Goal: Task Accomplishment & Management: Manage account settings

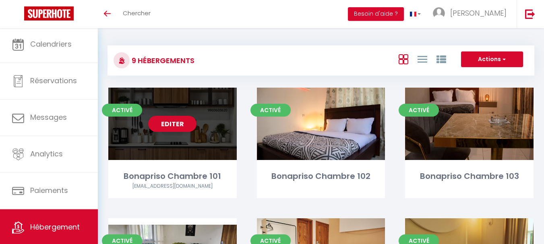
click at [173, 112] on div "Editer" at bounding box center [172, 124] width 128 height 72
select select "3"
select select "2"
select select "1"
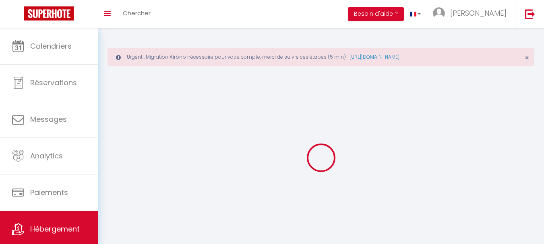
select select
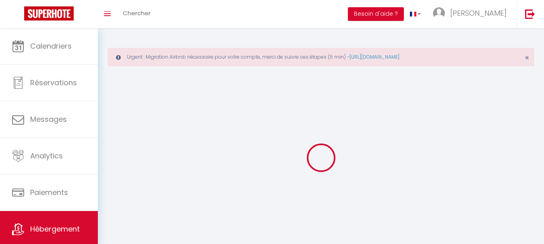
select select
checkbox input "false"
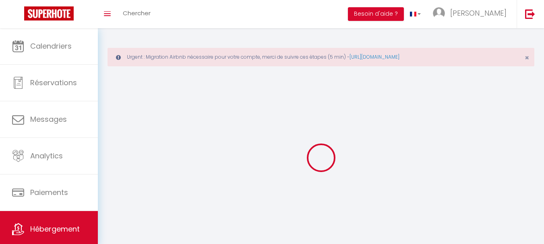
select select
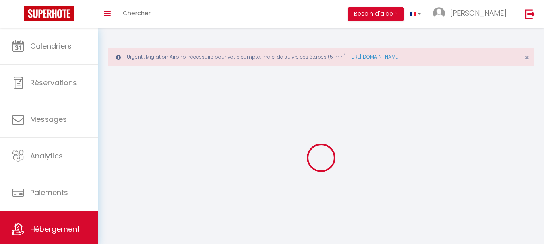
select select
checkbox input "false"
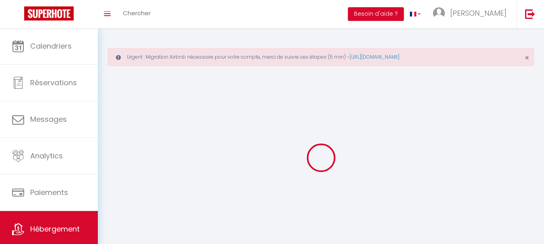
checkbox input "false"
select select
select select "1"
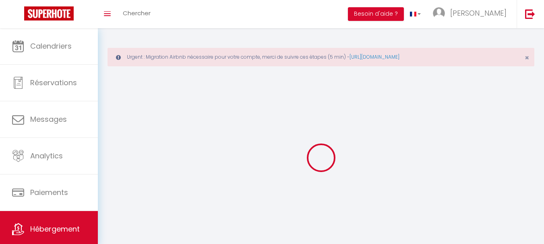
select select "28"
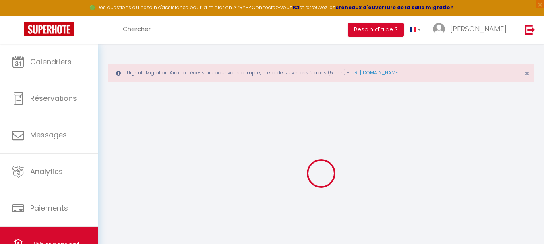
select select
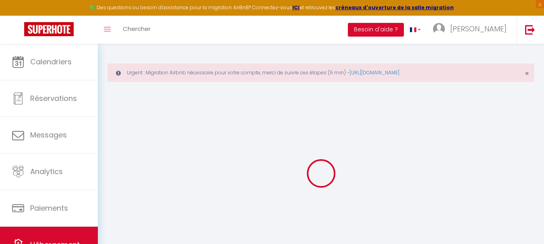
select select
checkbox input "false"
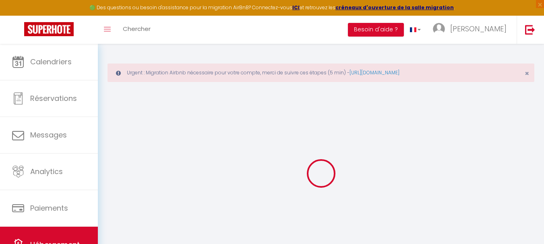
select select
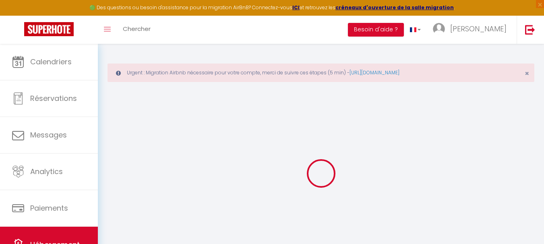
select select
checkbox input "false"
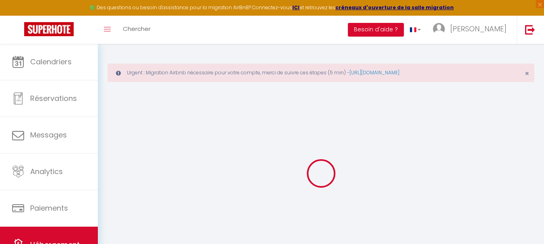
checkbox input "false"
select select
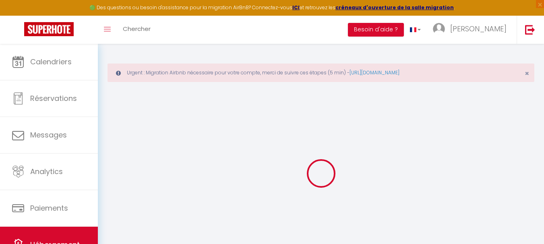
select select
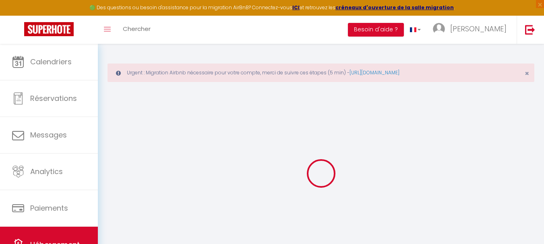
checkbox input "false"
select select
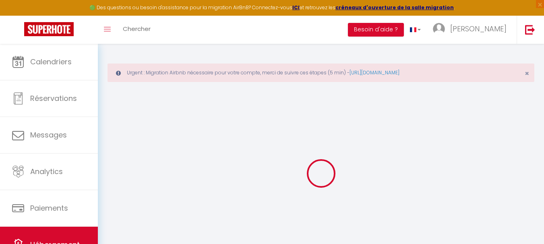
select select
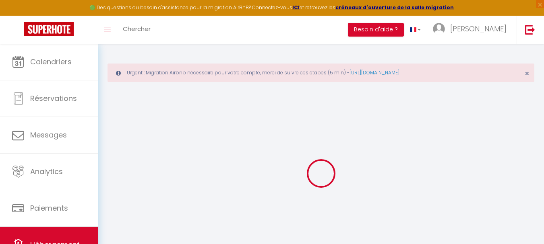
select select
checkbox input "false"
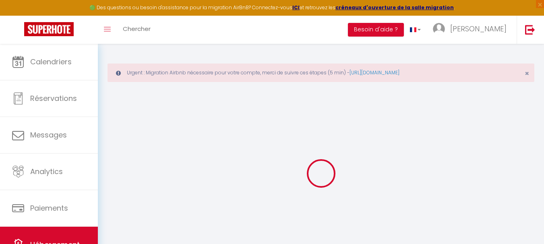
checkbox input "false"
select select
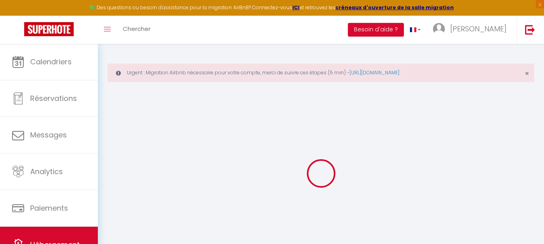
select select
checkbox input "false"
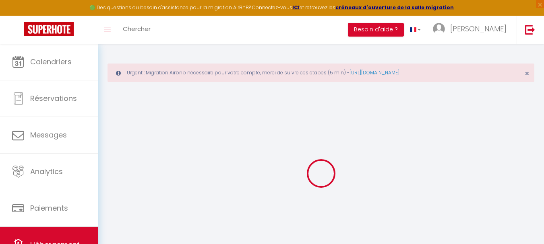
checkbox input "false"
select select
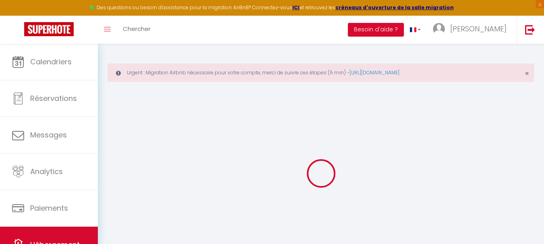
type input "Bonapriso Chambre 101"
type input "[PERSON_NAME]"
select select "bnb"
select select "2"
type input "45"
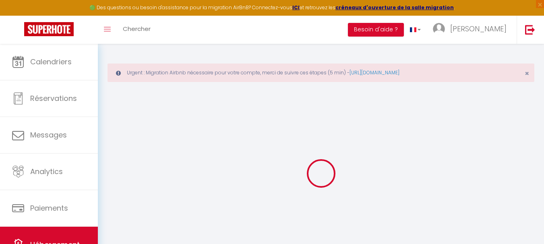
select select
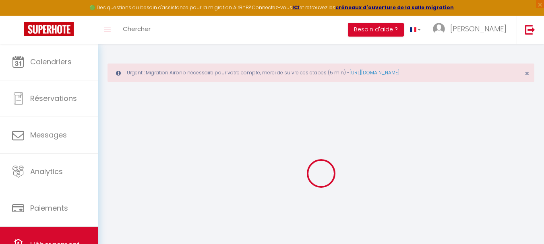
type input "ancien aeroport de [GEOGRAPHIC_DATA]"
type input "bp12125"
type input "Douala"
select select "39"
type input "[EMAIL_ADDRESS][DOMAIN_NAME]"
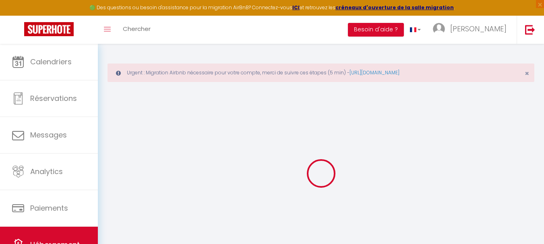
select select
checkbox input "false"
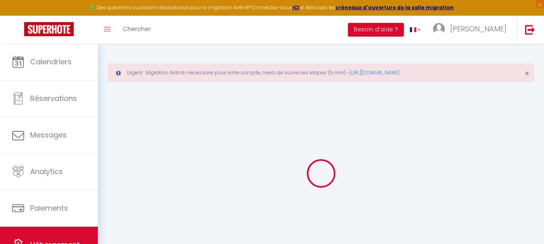
type input "0"
select select
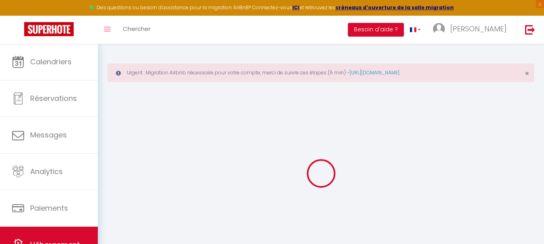
select select
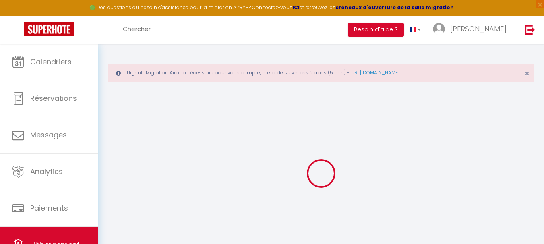
checkbox input "false"
select select
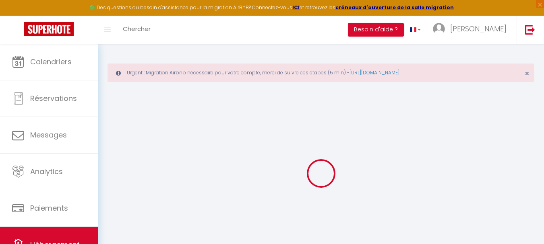
select select
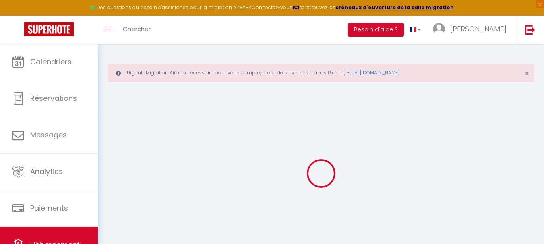
checkbox input "false"
select select
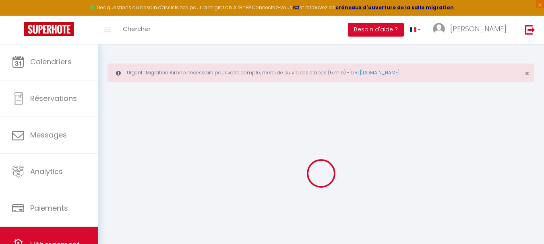
checkbox input "false"
select select
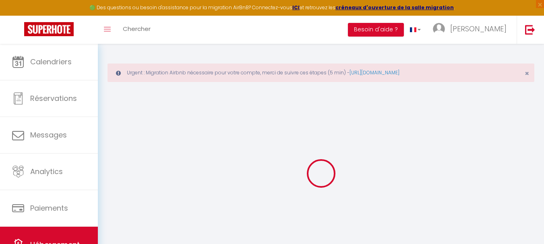
checkbox input "false"
select select "15:00"
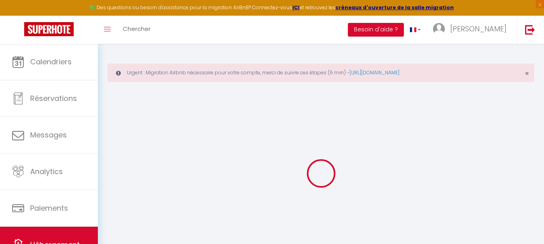
select select
select select "11:00"
select select "30"
select select "120"
select select
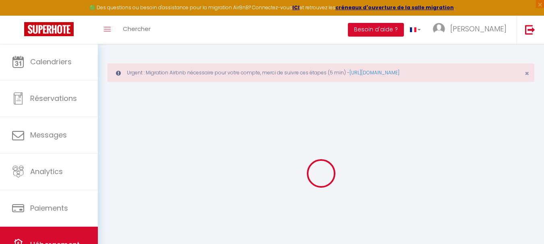
select select
checkbox input "false"
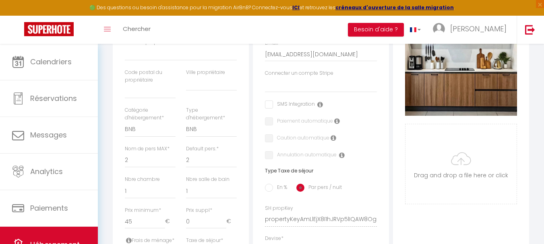
scroll to position [238, 0]
click at [461, 164] on input "Photo" at bounding box center [460, 164] width 111 height 80
type input "C:\fakepath\101. 1.jpg"
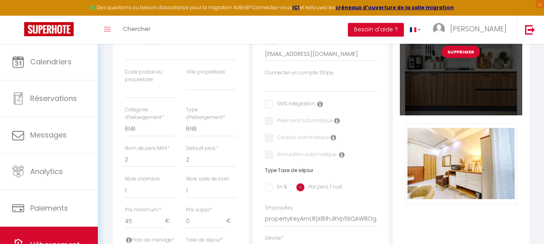
click at [464, 58] on button "Supprimer" at bounding box center [460, 52] width 38 height 12
select select
checkbox input "false"
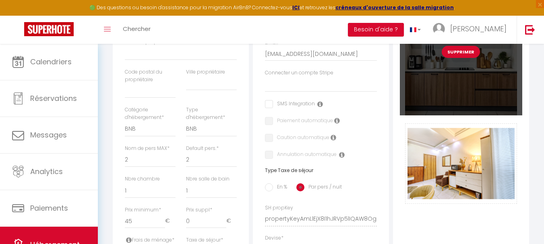
checkbox input "false"
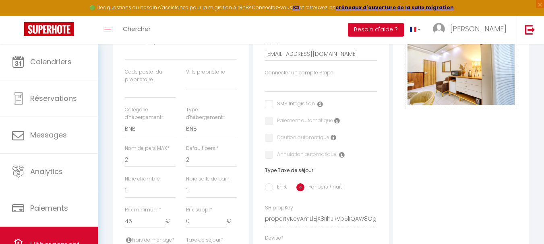
select select
checkbox input "false"
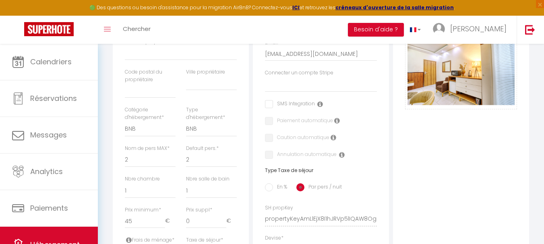
checkbox input "false"
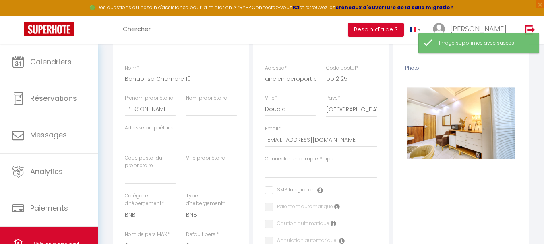
scroll to position [151, 0]
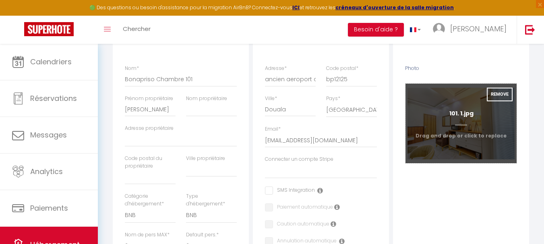
click at [459, 120] on input "Photo" at bounding box center [460, 124] width 111 height 80
type input "C:\fakepath\101. 3.jpg"
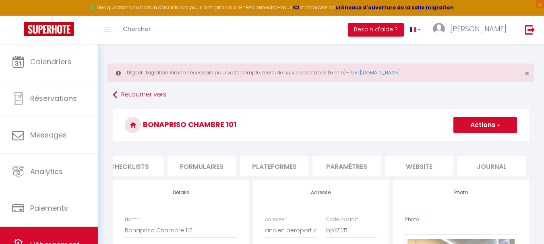
scroll to position [0, 308]
click at [435, 165] on li "website" at bounding box center [418, 166] width 68 height 20
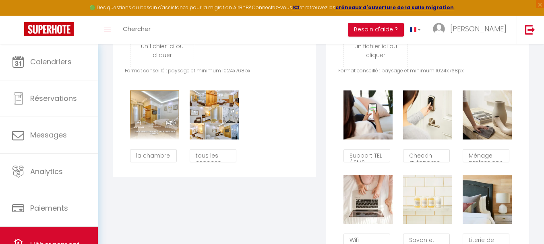
scroll to position [483, 0]
click at [209, 160] on textarea "tous les espaces" at bounding box center [213, 156] width 47 height 14
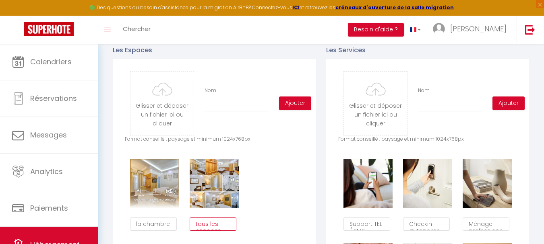
scroll to position [414, 0]
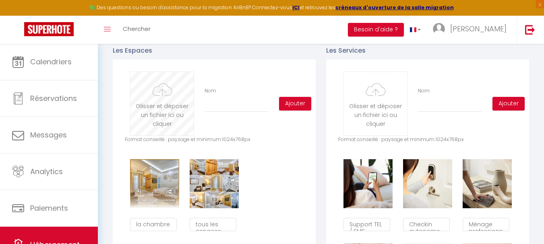
click at [165, 103] on input "file" at bounding box center [161, 104] width 63 height 64
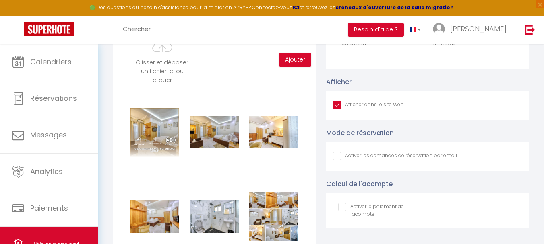
scroll to position [887, 0]
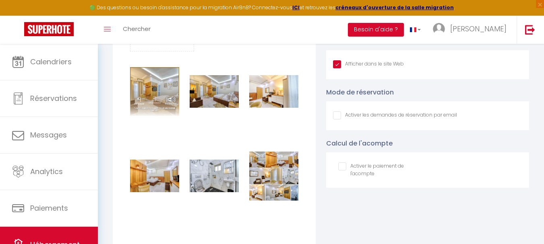
click at [336, 120] on input "Afficher dans le site Web" at bounding box center [395, 115] width 124 height 8
checkbox input "true"
checkbox input "false"
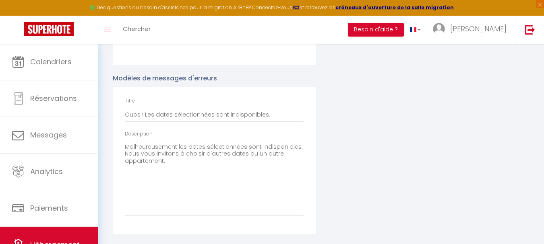
scroll to position [1151, 0]
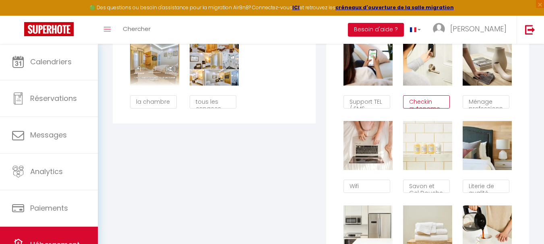
click at [419, 104] on textarea "Checkin autonome" at bounding box center [426, 102] width 47 height 14
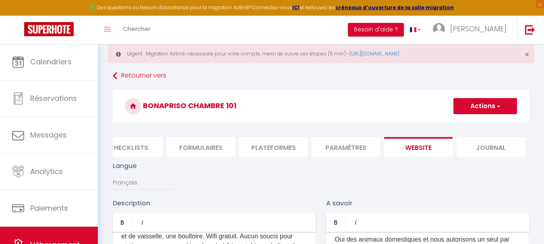
scroll to position [23, 0]
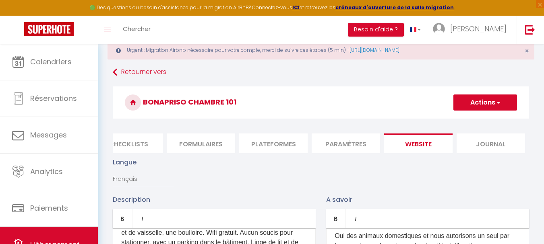
click at [484, 104] on button "Actions" at bounding box center [485, 103] width 64 height 16
click at [485, 122] on input "Enregistrer" at bounding box center [476, 120] width 30 height 8
checkbox input "true"
checkbox input "false"
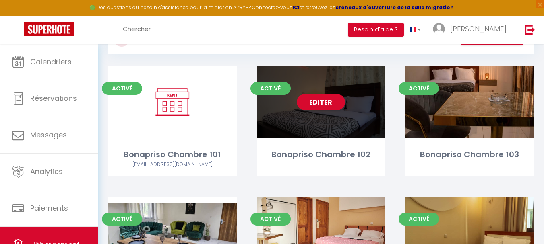
scroll to position [72, 0]
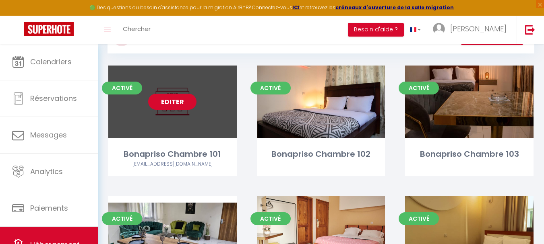
click at [172, 102] on link "Editer" at bounding box center [172, 102] width 48 height 16
select select "3"
select select "2"
select select "1"
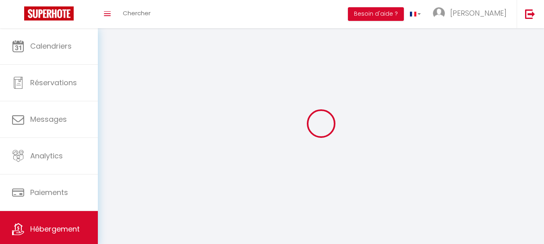
select select
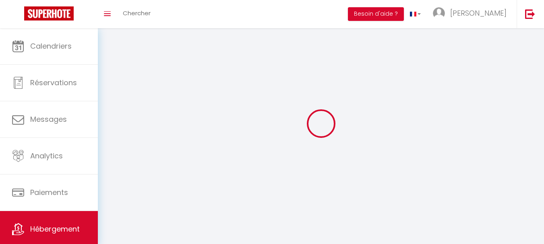
select select
checkbox input "false"
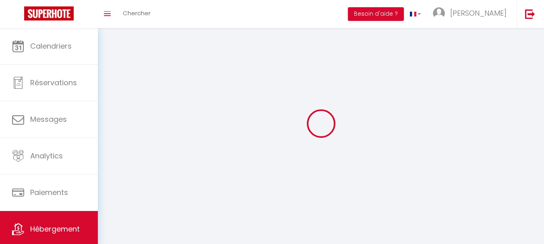
checkbox input "false"
select select
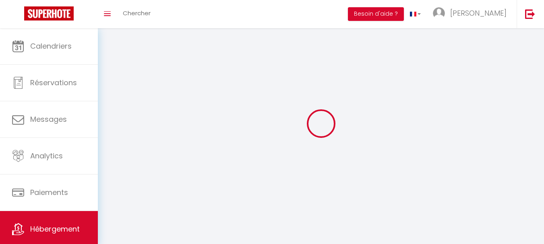
select select
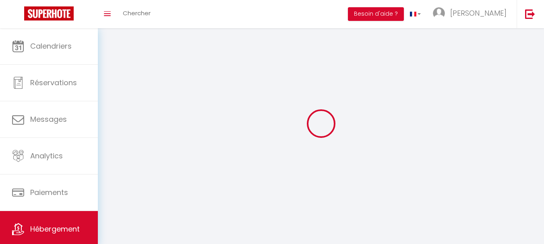
select select
checkbox input "false"
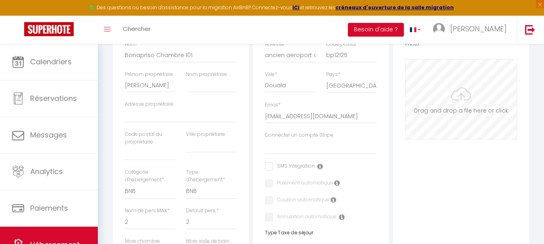
scroll to position [172, 0]
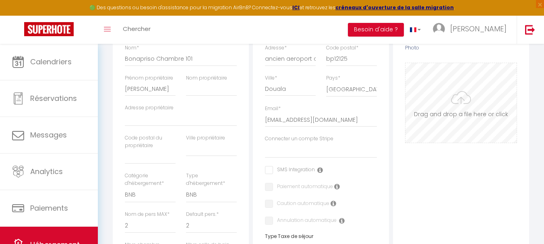
click at [468, 107] on input "Photo" at bounding box center [460, 103] width 111 height 80
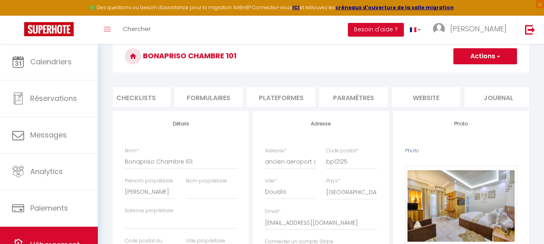
scroll to position [0, 303]
click at [437, 91] on li "website" at bounding box center [423, 97] width 68 height 20
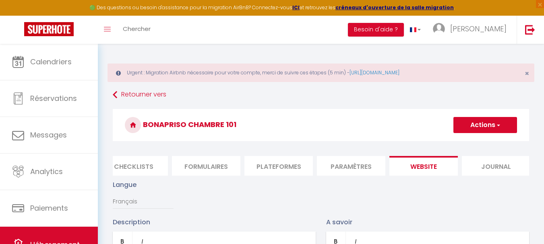
click at [495, 126] on span "button" at bounding box center [497, 125] width 5 height 8
click at [473, 142] on input "Enregistrer" at bounding box center [476, 143] width 30 height 8
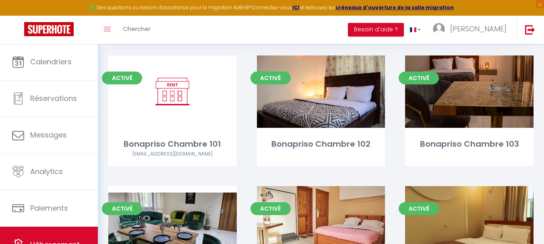
scroll to position [84, 0]
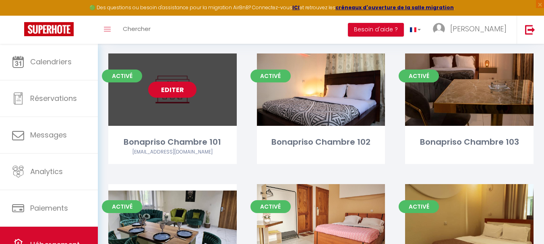
click at [171, 91] on link "Editer" at bounding box center [172, 90] width 48 height 16
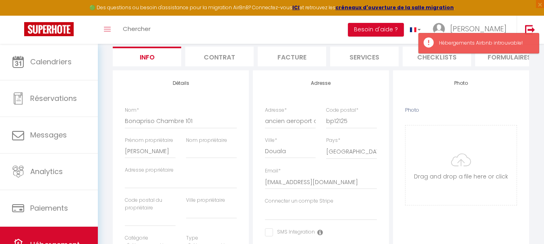
scroll to position [110, 0]
click at [463, 161] on input "Photo" at bounding box center [460, 165] width 111 height 80
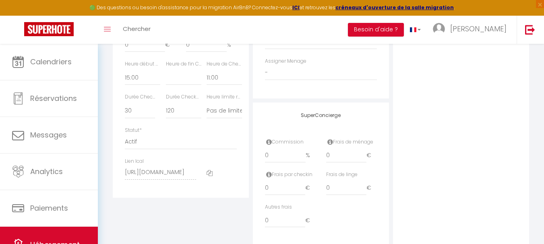
scroll to position [505, 0]
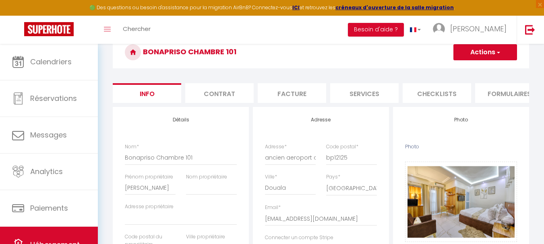
scroll to position [59, 0]
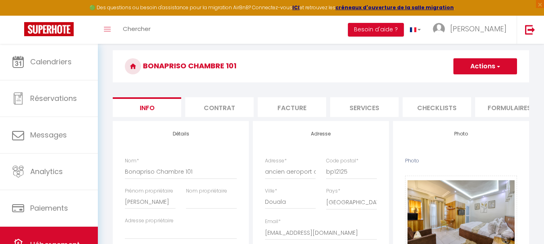
click at [483, 61] on button "Actions" at bounding box center [485, 66] width 64 height 16
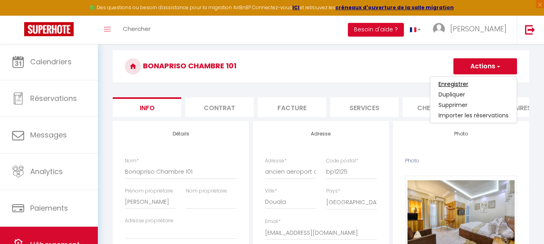
click at [458, 85] on input "Enregistrer" at bounding box center [453, 84] width 30 height 8
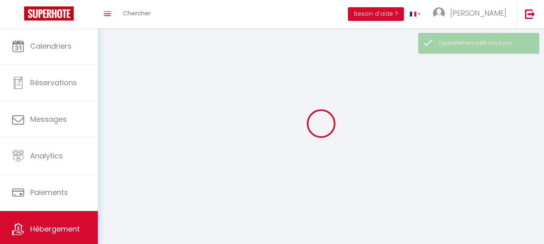
click at [447, 84] on div at bounding box center [320, 124] width 427 height 172
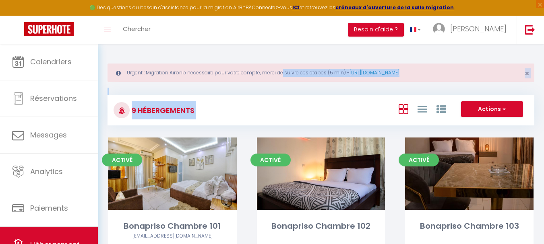
drag, startPoint x: 357, startPoint y: 109, endPoint x: 255, endPoint y: -49, distance: 187.4
click at [255, 0] on html "🟢 Des questions ou besoin d'assistance pour la migration AirBnB? Connectez-vous…" at bounding box center [272, 122] width 544 height 244
click at [362, 101] on div "Actions Créer un Hébergement Nouveau groupe" at bounding box center [391, 110] width 283 height 18
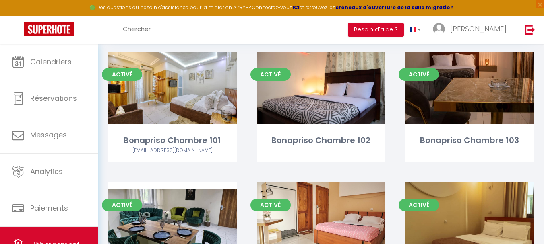
scroll to position [86, 0]
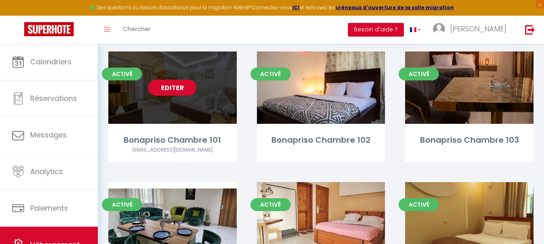
click at [177, 89] on link "Editer" at bounding box center [172, 88] width 48 height 16
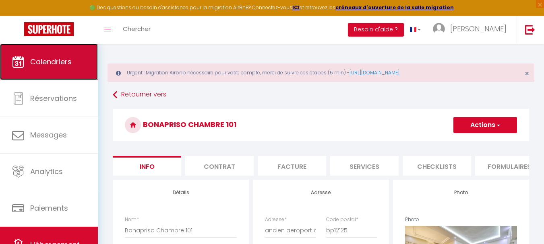
click at [64, 58] on span "Calendriers" at bounding box center [50, 62] width 41 height 10
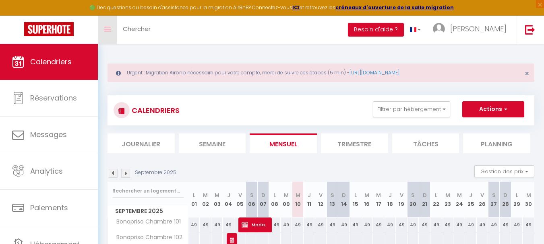
click at [105, 29] on span at bounding box center [107, 29] width 7 height 1
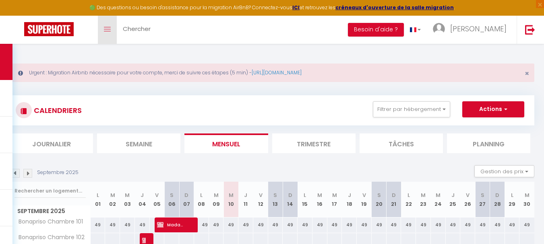
click at [105, 29] on span at bounding box center [107, 29] width 7 height 1
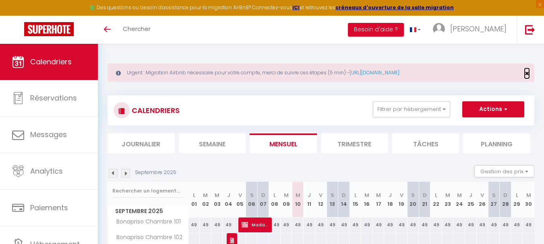
click at [528, 70] on span "×" at bounding box center [526, 73] width 4 height 10
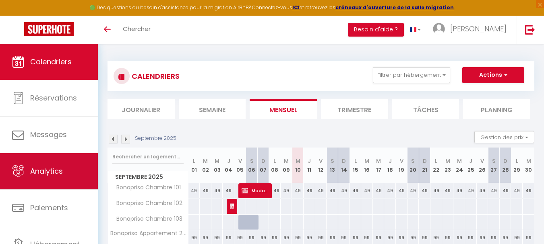
scroll to position [38, 0]
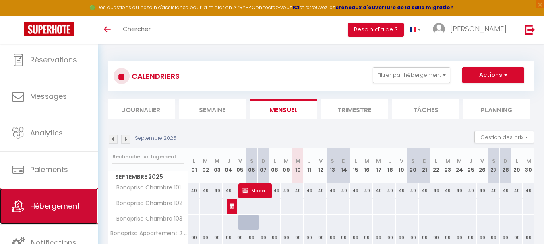
click at [47, 194] on link "Hébergement" at bounding box center [49, 206] width 98 height 36
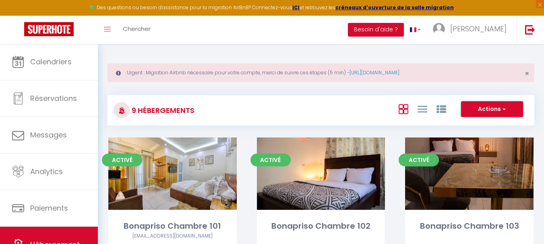
click at [514, 109] on button "Actions" at bounding box center [492, 109] width 62 height 16
click at [525, 73] on span "×" at bounding box center [526, 73] width 4 height 10
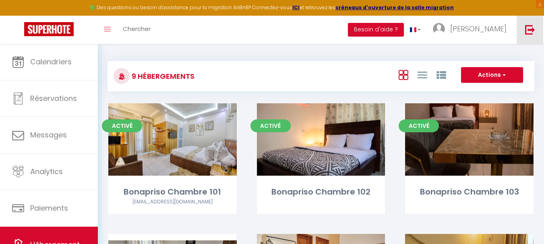
click at [533, 32] on img at bounding box center [530, 30] width 10 height 10
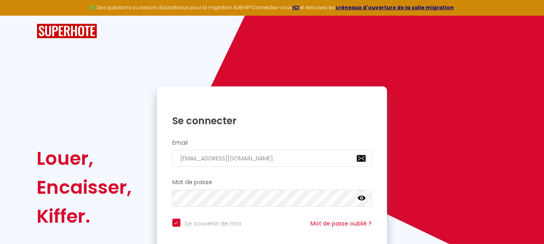
scroll to position [68, 0]
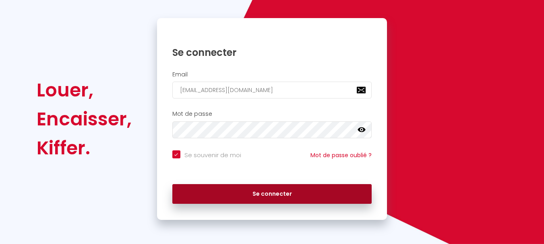
click at [243, 192] on button "Se connecter" at bounding box center [272, 194] width 200 height 20
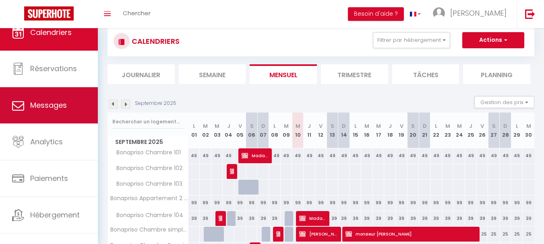
scroll to position [38, 0]
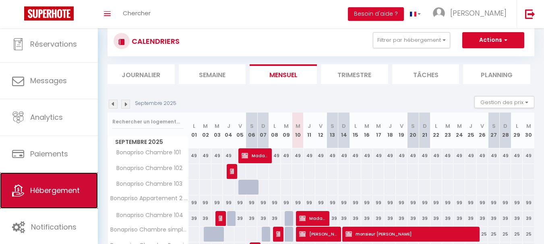
click at [64, 184] on link "Hébergement" at bounding box center [49, 191] width 98 height 36
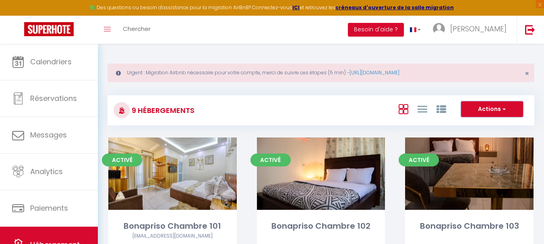
click at [507, 111] on button "Actions" at bounding box center [492, 109] width 62 height 16
click at [67, 231] on link "Hébergement" at bounding box center [49, 245] width 98 height 36
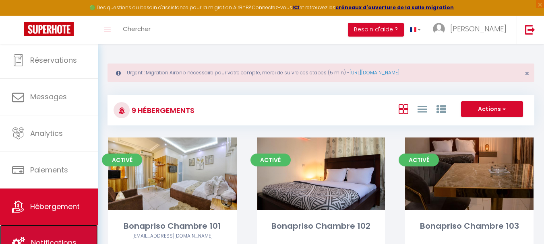
click at [60, 237] on link "Notifications" at bounding box center [49, 243] width 98 height 36
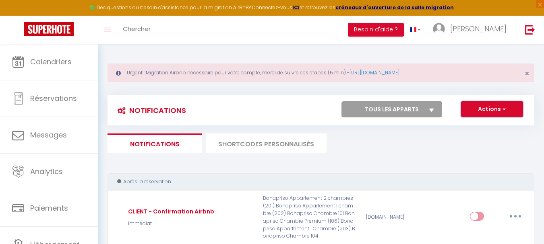
click at [503, 109] on span "button" at bounding box center [503, 109] width 5 height 8
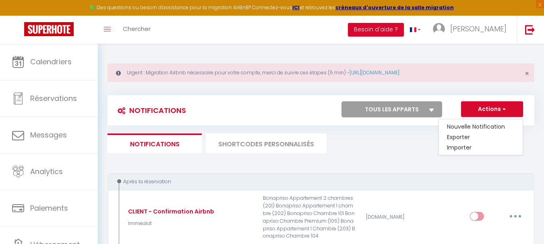
click at [401, 144] on ul "Notifications SHORTCODES PERSONNALISÉS" at bounding box center [320, 144] width 427 height 20
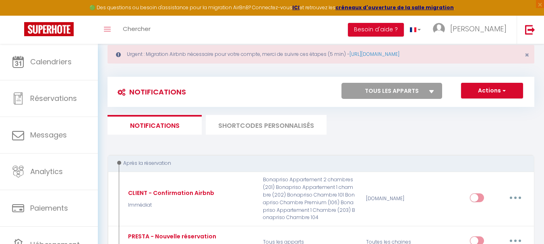
scroll to position [17, 0]
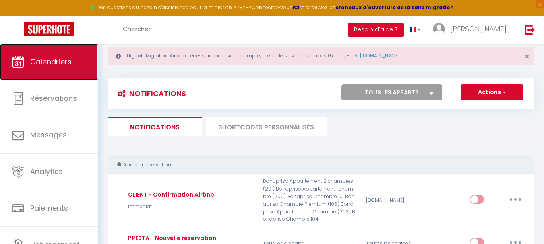
click at [61, 67] on link "Calendriers" at bounding box center [49, 62] width 98 height 36
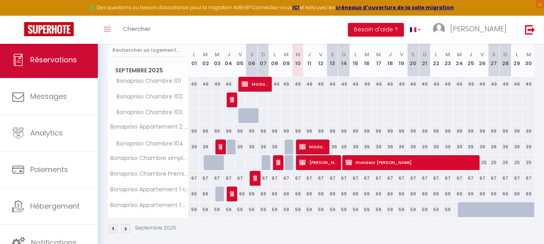
scroll to position [148, 0]
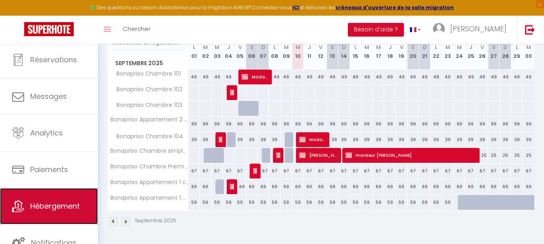
click at [49, 198] on link "Hébergement" at bounding box center [49, 206] width 98 height 36
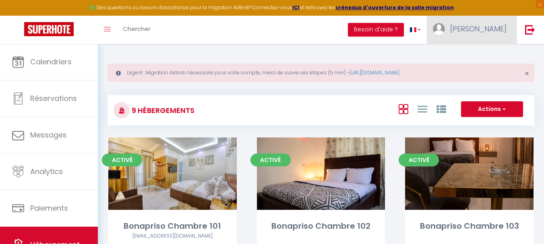
click at [490, 30] on span "[PERSON_NAME]" at bounding box center [478, 29] width 56 height 10
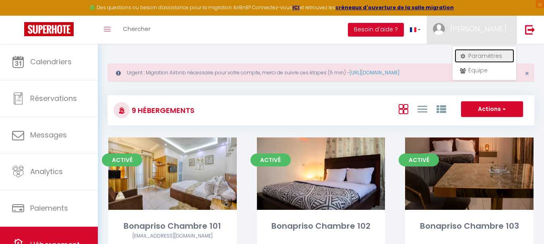
click at [474, 57] on link "Paramètres" at bounding box center [484, 56] width 60 height 14
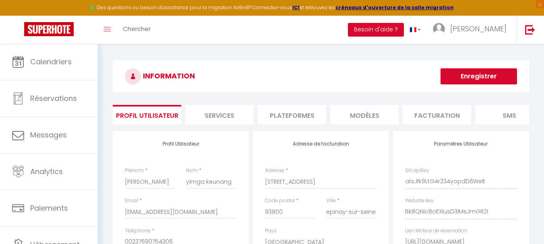
click at [295, 109] on li "Plateformes" at bounding box center [292, 115] width 68 height 20
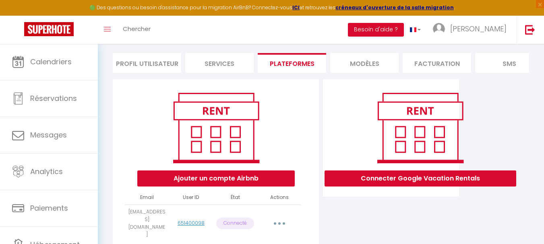
scroll to position [49, 0]
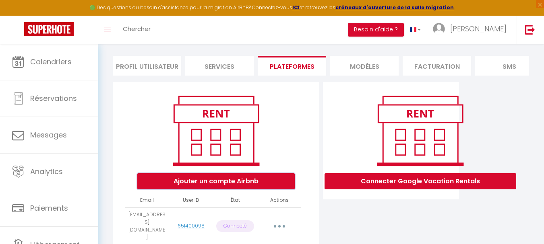
click at [202, 186] on button "Ajouter un compte Airbnb" at bounding box center [215, 181] width 157 height 16
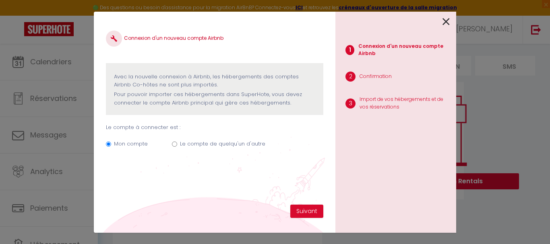
click at [443, 16] on icon at bounding box center [445, 22] width 7 height 12
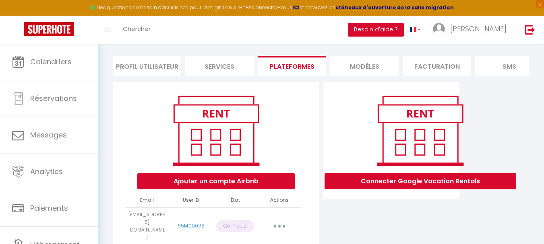
scroll to position [84, 0]
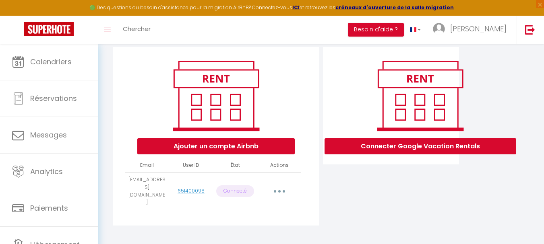
click at [281, 191] on button "button" at bounding box center [279, 191] width 23 height 13
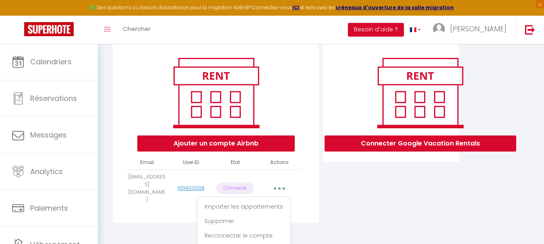
click at [391, 204] on div "Connecter Google Vacation Rentals" at bounding box center [391, 136] width 140 height 184
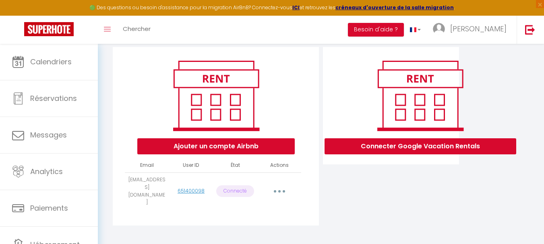
click at [278, 191] on icon "button" at bounding box center [279, 191] width 2 height 2
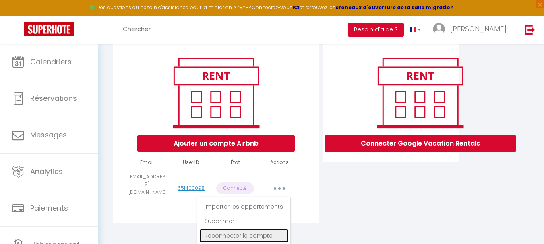
click at [257, 235] on link "Reconnecter le compte" at bounding box center [243, 236] width 89 height 14
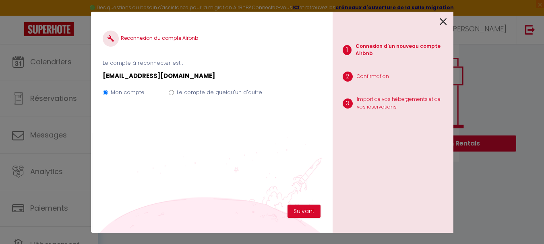
scroll to position [84, 0]
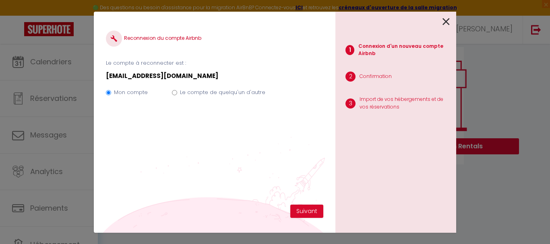
click at [257, 235] on div "Reconnexion du compte Airbnb Le compte à reconnecter est : charlenenguette@gmai…" at bounding box center [275, 122] width 362 height 244
click at [266, 113] on div "Reconnexion du compte Airbnb Le compte à reconnecter est : charlenenguette@gmai…" at bounding box center [214, 114] width 217 height 181
click at [299, 214] on button "Suivant" at bounding box center [306, 212] width 33 height 14
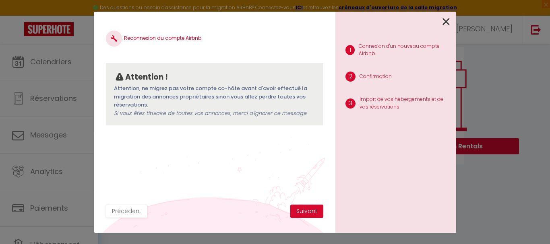
click at [445, 20] on icon at bounding box center [445, 22] width 7 height 12
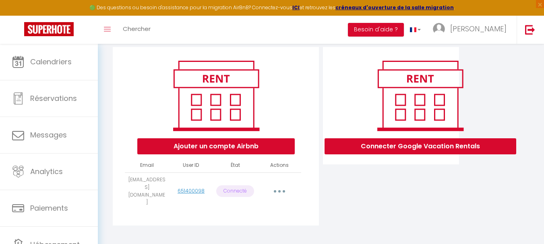
click at [273, 186] on button "button" at bounding box center [279, 191] width 23 height 13
click at [175, 207] on div "Ajouter un compte Airbnb Email User ID État Actions charlenenguette@gmail.com 6…" at bounding box center [216, 136] width 206 height 179
click at [194, 189] on link "651400098" at bounding box center [190, 191] width 27 height 7
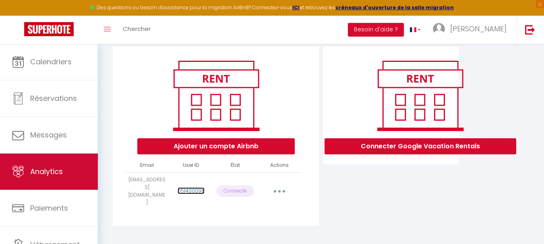
scroll to position [39, 0]
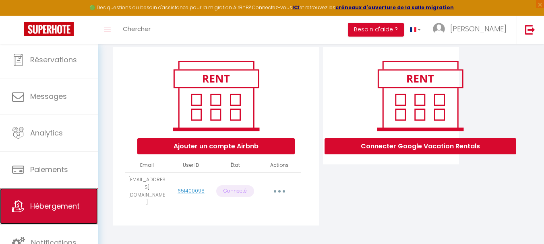
click at [51, 204] on span "Hébergement" at bounding box center [54, 206] width 49 height 10
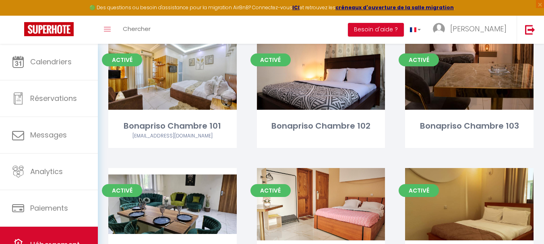
scroll to position [102, 0]
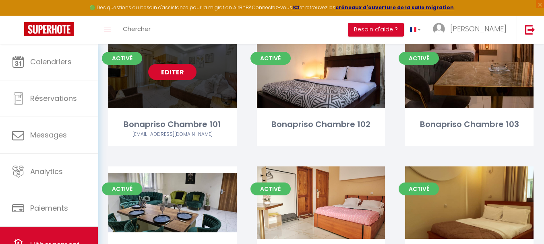
click at [175, 70] on link "Editer" at bounding box center [172, 72] width 48 height 16
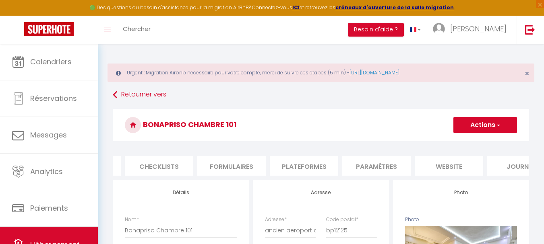
scroll to position [0, 308]
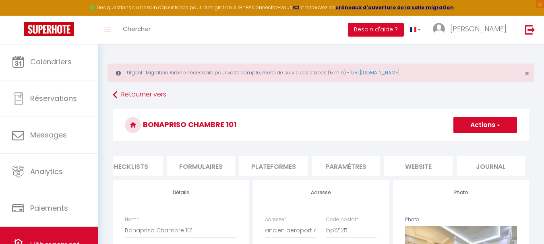
click at [432, 164] on li "website" at bounding box center [418, 166] width 68 height 20
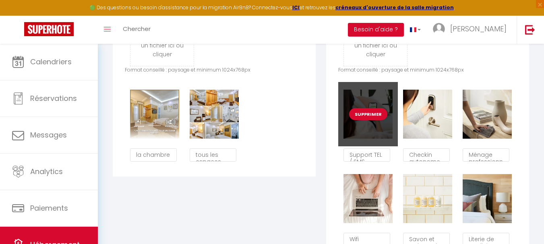
scroll to position [484, 0]
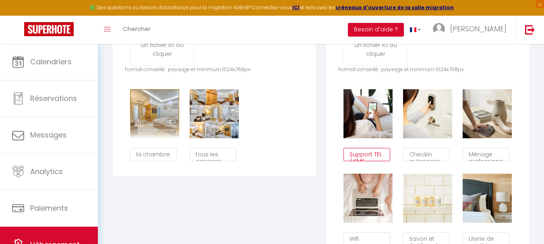
click at [383, 162] on textarea "Support TEL / SMS" at bounding box center [366, 155] width 47 height 14
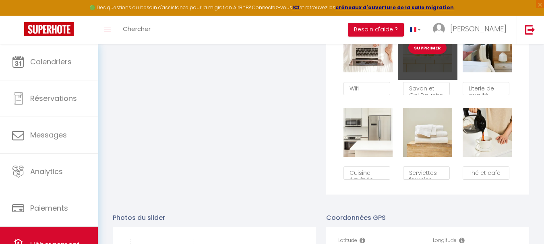
scroll to position [635, 0]
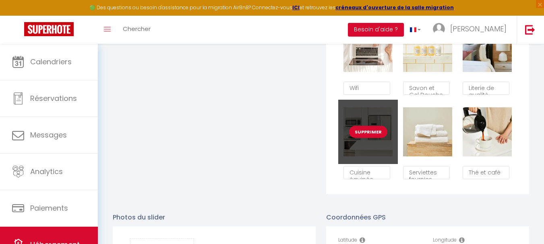
click at [366, 136] on button "Supprimer" at bounding box center [368, 132] width 38 height 12
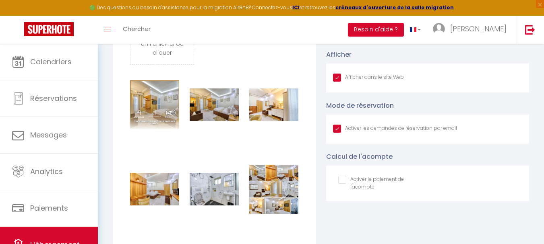
scroll to position [956, 0]
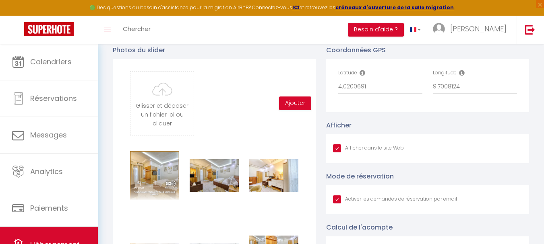
click at [409, 163] on div "Afficher dans le site Web" at bounding box center [427, 148] width 203 height 29
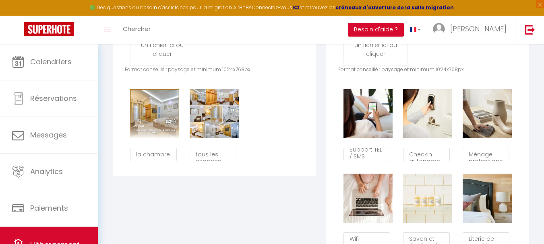
scroll to position [478, 0]
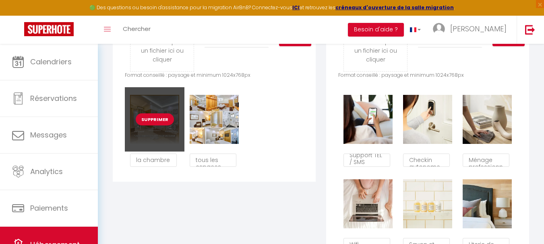
click at [161, 143] on div "Supprimer" at bounding box center [155, 119] width 60 height 64
click at [158, 126] on button "Supprimer" at bounding box center [155, 119] width 38 height 12
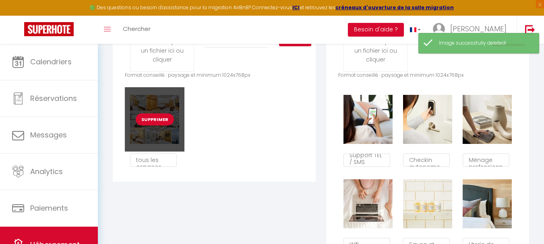
click at [158, 126] on button "Supprimer" at bounding box center [155, 119] width 38 height 12
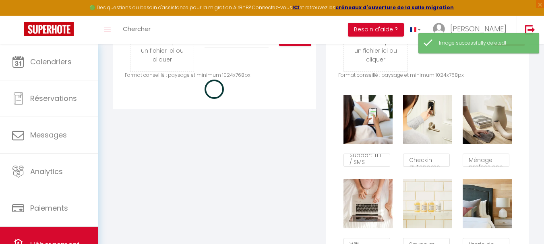
click at [229, 103] on div "Glisser et déposer un fichier ici ou cliquer Ooops, something wrong happened. R…" at bounding box center [214, 52] width 203 height 114
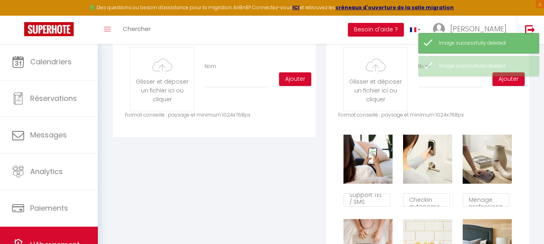
scroll to position [438, 0]
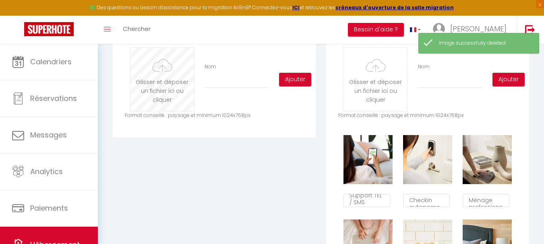
click at [156, 75] on input "file" at bounding box center [161, 80] width 63 height 64
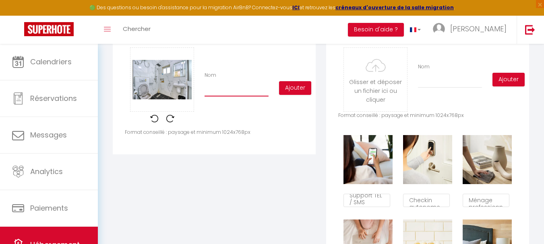
click at [223, 95] on input "Nom" at bounding box center [236, 89] width 64 height 14
click at [299, 95] on button "Ajouter" at bounding box center [295, 88] width 32 height 14
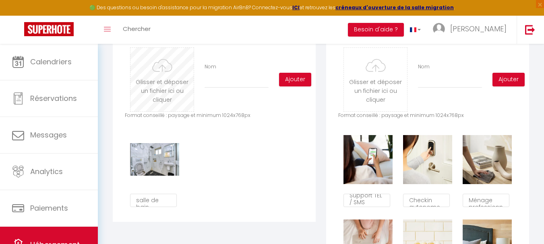
click at [171, 86] on input "file" at bounding box center [161, 80] width 63 height 64
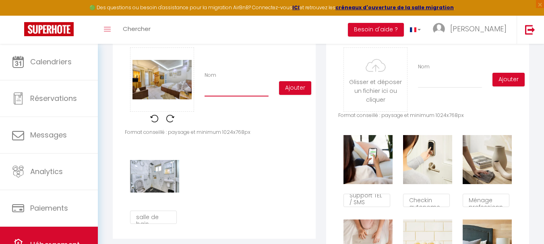
click at [230, 97] on input "Nom" at bounding box center [236, 89] width 64 height 14
click at [295, 95] on button "Ajouter" at bounding box center [295, 88] width 32 height 14
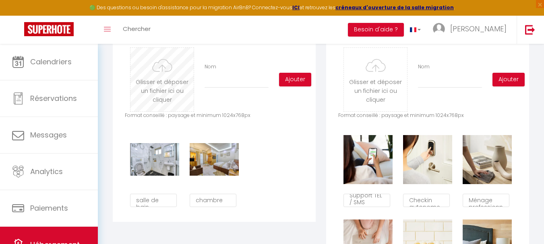
click at [160, 104] on input "file" at bounding box center [161, 80] width 63 height 64
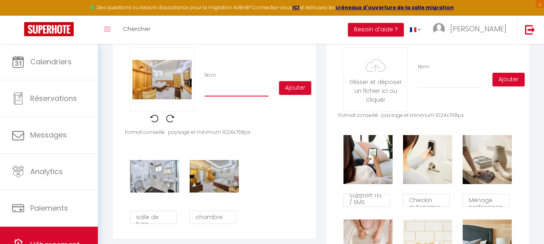
click at [233, 97] on input "Nom" at bounding box center [236, 89] width 64 height 14
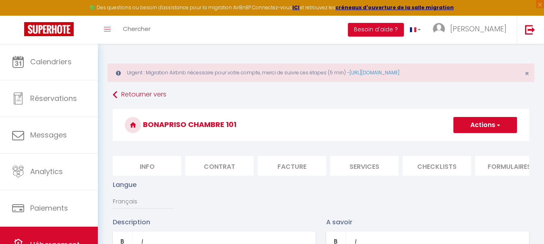
type input "chambre"
checkbox input "true"
checkbox input "false"
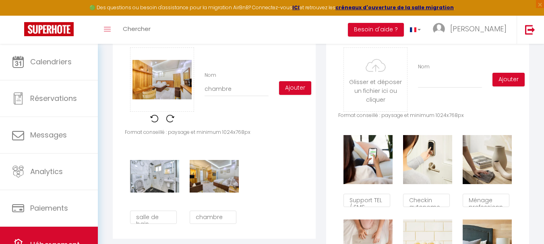
scroll to position [5, 0]
type input "chambre"
click at [295, 95] on button "Ajouter" at bounding box center [295, 88] width 32 height 14
checkbox input "true"
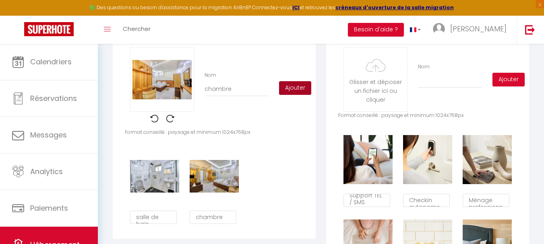
checkbox input "false"
checkbox input "true"
checkbox input "false"
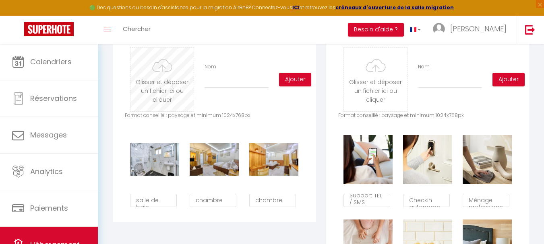
click at [163, 82] on input "file" at bounding box center [161, 80] width 63 height 64
type input "C:\fakepath\101. 4.jpg"
checkbox input "true"
checkbox input "false"
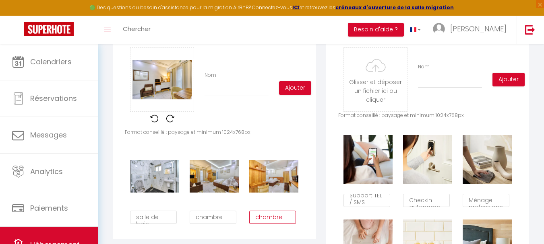
click at [270, 225] on textarea "chambre" at bounding box center [272, 218] width 47 height 14
type textarea "c"
type textarea "coin bureau"
click at [285, 144] on div "Glisser et déposer un fichier ici ou cliquer Ooops, something wrong happened. R…" at bounding box center [214, 137] width 203 height 204
click at [218, 97] on input "Nom" at bounding box center [236, 89] width 64 height 14
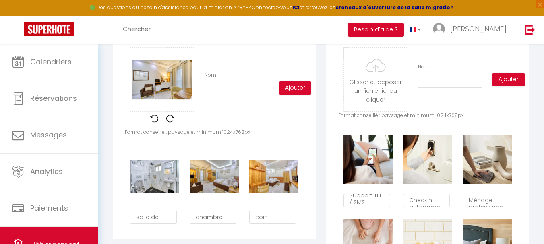
type input "p"
checkbox input "true"
checkbox input "false"
type input "pl"
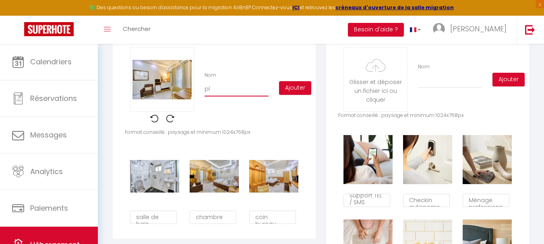
checkbox input "true"
checkbox input "false"
type input "pla"
checkbox input "true"
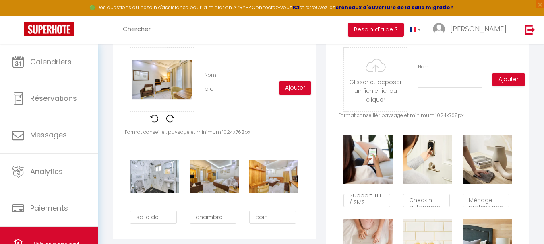
checkbox input "true"
checkbox input "false"
type input "plac"
checkbox input "true"
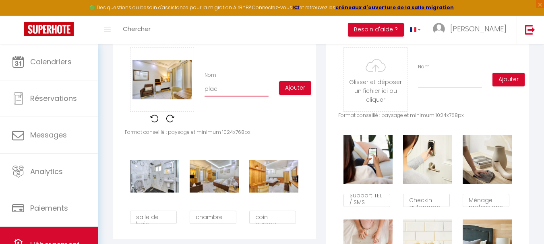
checkbox input "false"
type input "placa"
checkbox input "true"
checkbox input "false"
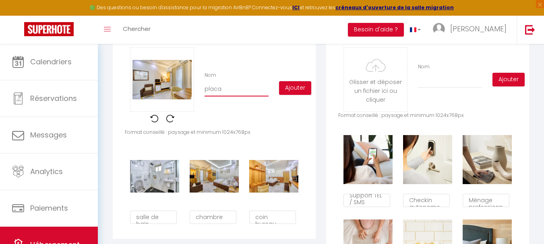
type input "placar"
checkbox input "true"
checkbox input "false"
type input "placard"
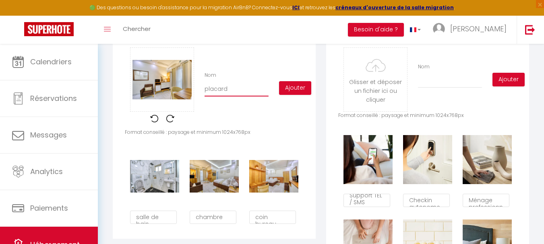
checkbox input "true"
checkbox input "false"
type input "placar"
checkbox input "true"
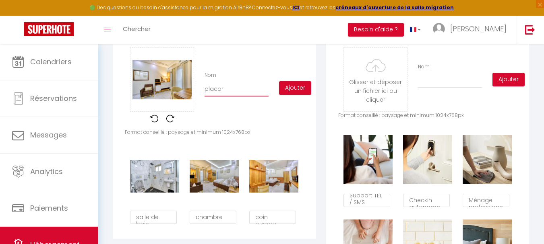
checkbox input "true"
checkbox input "false"
type input "placa"
checkbox input "true"
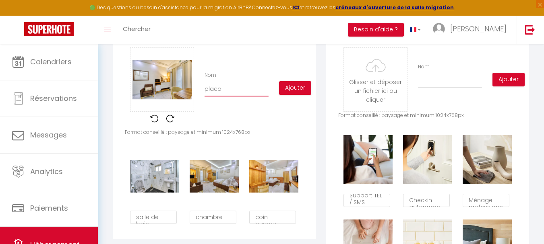
checkbox input "false"
type input "plac"
checkbox input "true"
checkbox input "false"
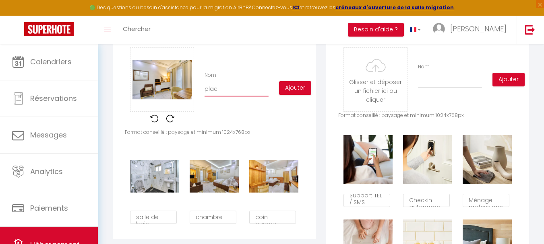
type input "pla"
checkbox input "true"
checkbox input "false"
type input "pl"
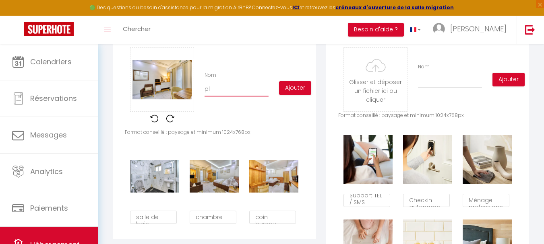
checkbox input "true"
checkbox input "false"
type input "p"
checkbox input "true"
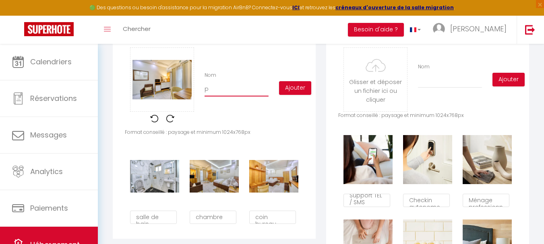
checkbox input "true"
checkbox input "false"
checkbox input "true"
checkbox input "false"
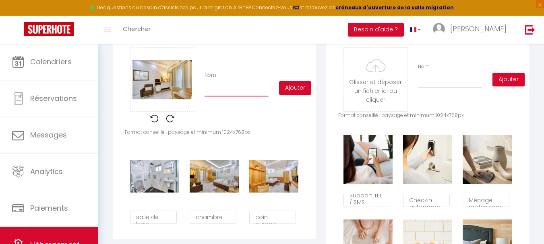
type input "r"
checkbox input "true"
checkbox input "false"
type input "ra"
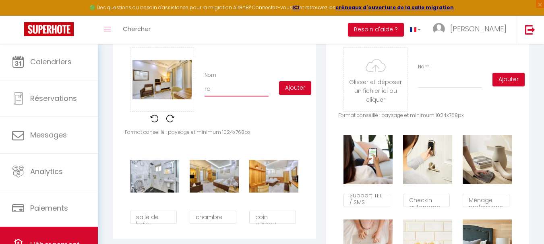
checkbox input "true"
checkbox input "false"
type input "ran"
checkbox input "true"
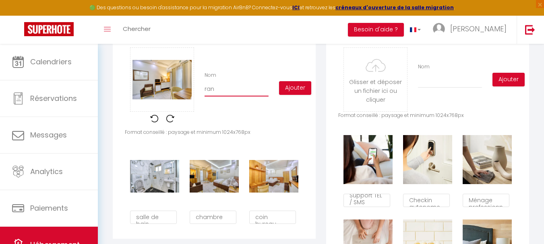
checkbox input "true"
checkbox input "false"
type input "rang"
checkbox input "true"
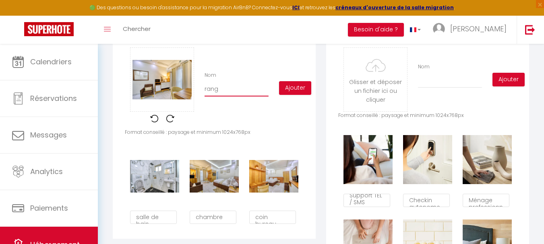
checkbox input "false"
type input "range"
checkbox input "true"
checkbox input "false"
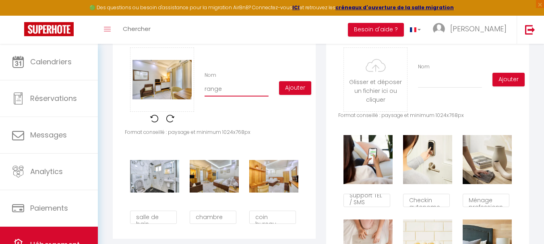
type input "rangem"
checkbox input "true"
checkbox input "false"
type input "rangeme"
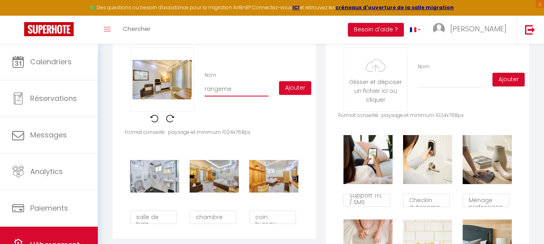
checkbox input "true"
checkbox input "false"
type input "rangemen"
checkbox input "true"
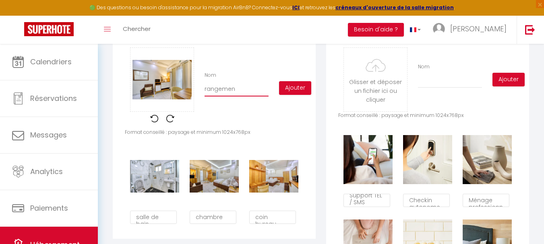
checkbox input "true"
checkbox input "false"
type input "rangement"
checkbox input "true"
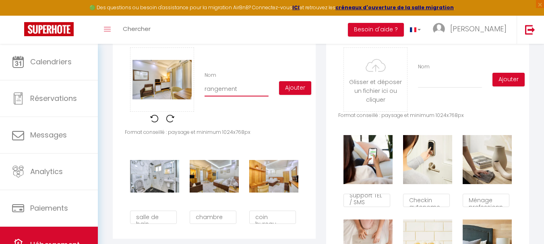
checkbox input "false"
type input "rangement"
click at [304, 94] on button "Ajouter" at bounding box center [295, 88] width 32 height 14
checkbox input "true"
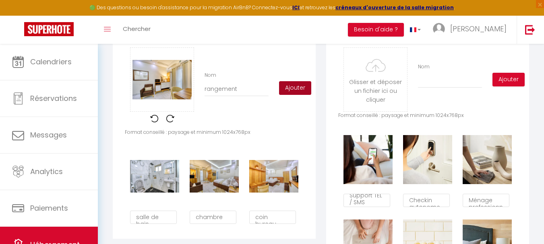
checkbox input "false"
checkbox input "true"
checkbox input "false"
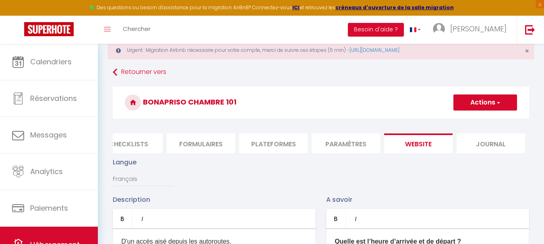
scroll to position [21, 0]
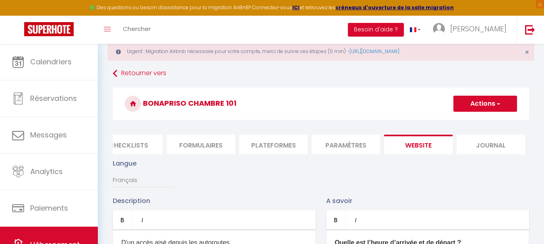
click at [493, 100] on button "Actions" at bounding box center [485, 104] width 64 height 16
click at [469, 122] on input "Enregistrer" at bounding box center [476, 122] width 30 height 8
checkbox input "true"
checkbox input "false"
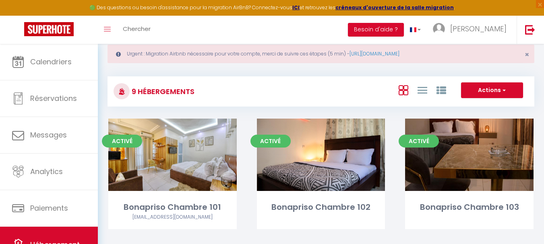
scroll to position [19, 0]
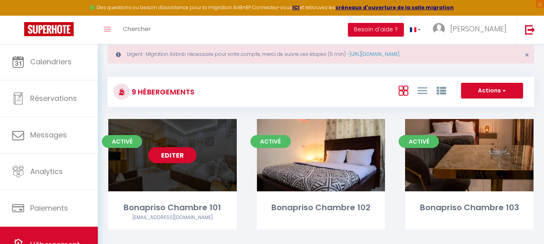
click at [177, 155] on link "Editer" at bounding box center [172, 155] width 48 height 16
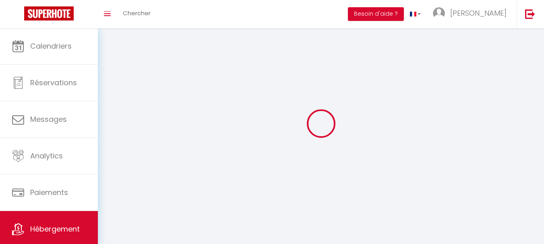
select select
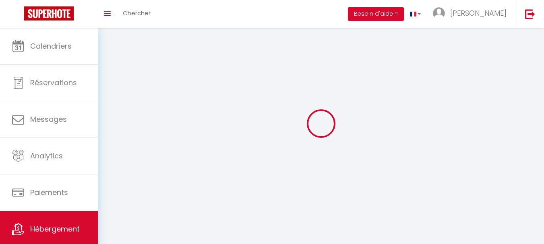
select select
checkbox input "false"
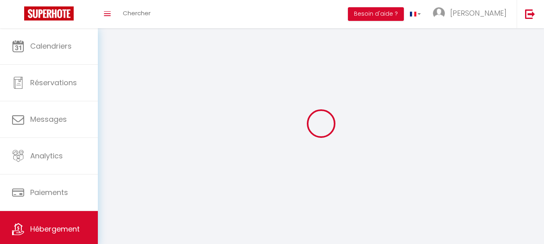
select select
select select "1"
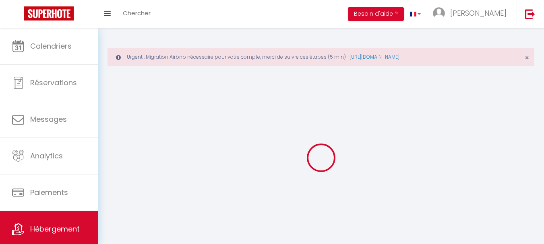
select select
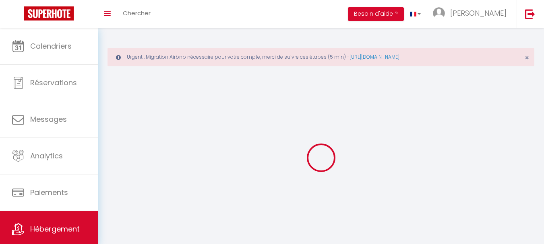
select select
checkbox input "false"
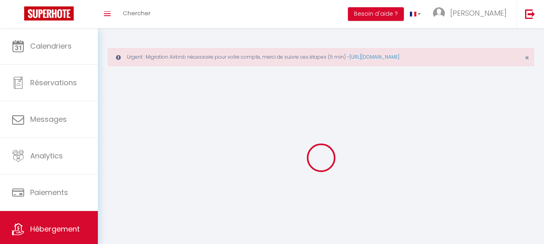
select select "28"
select select
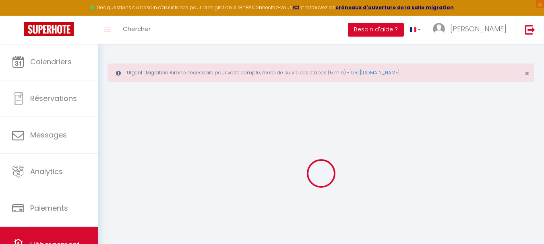
select select
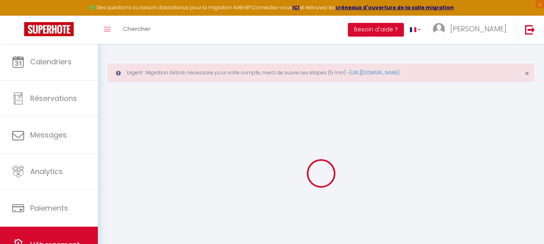
select select
checkbox input "false"
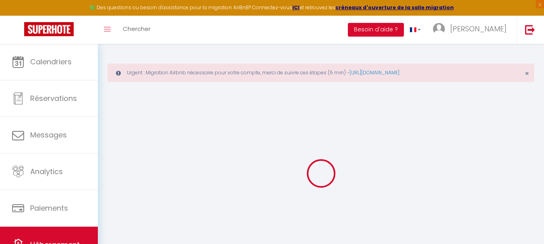
select select
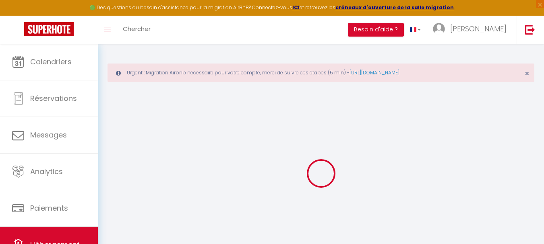
select select
checkbox input "false"
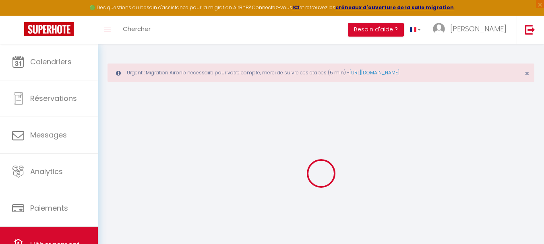
checkbox input "false"
select select
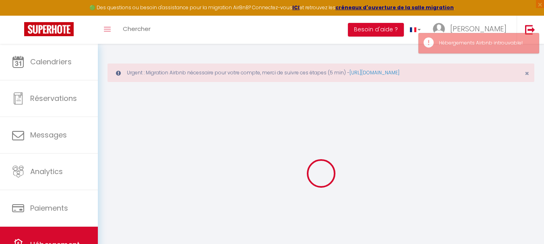
select select
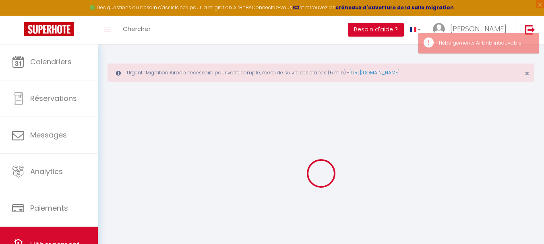
select select
checkbox input "false"
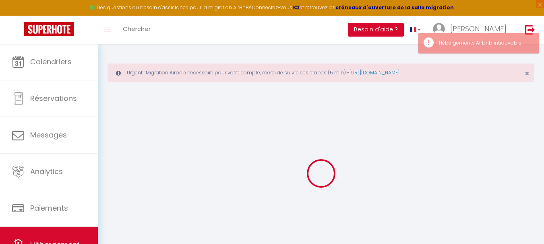
select select
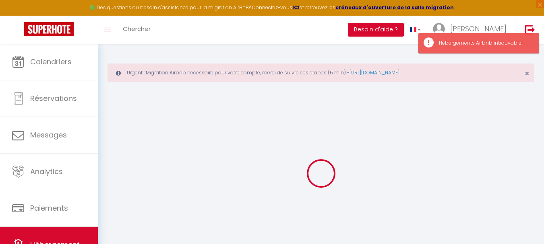
select select
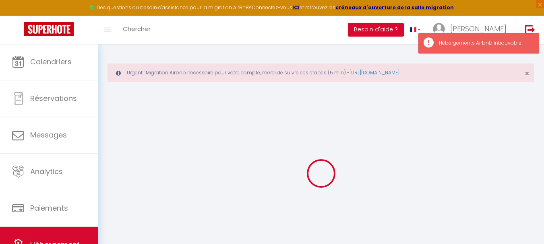
select select
checkbox input "false"
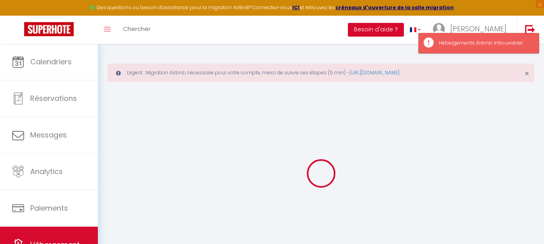
select select
type input "Bonapriso Chambre 101"
type input "[PERSON_NAME]"
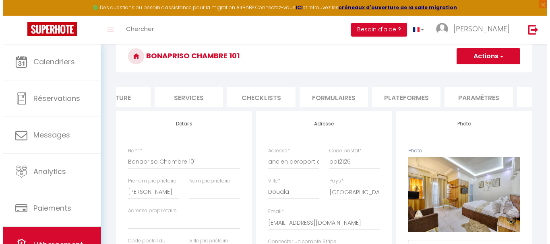
scroll to position [0, 308]
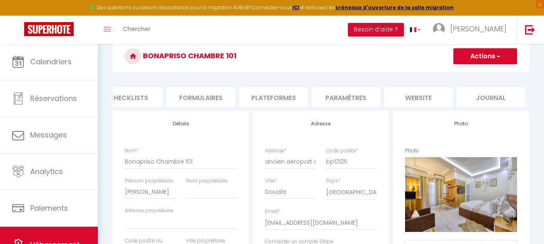
click at [340, 104] on li "Paramètres" at bounding box center [345, 97] width 68 height 20
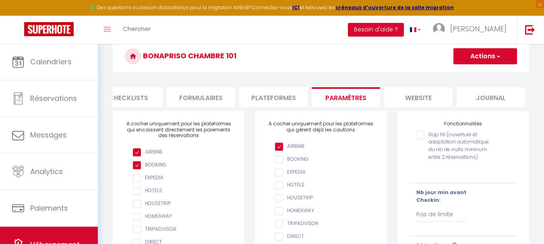
click at [419, 95] on li "website" at bounding box center [418, 97] width 68 height 20
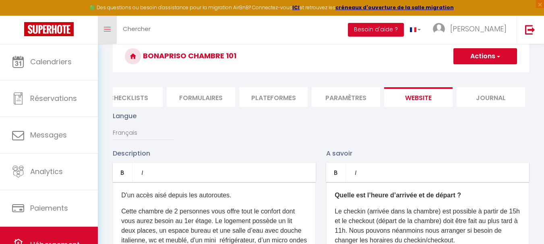
click at [105, 29] on span at bounding box center [107, 29] width 7 height 1
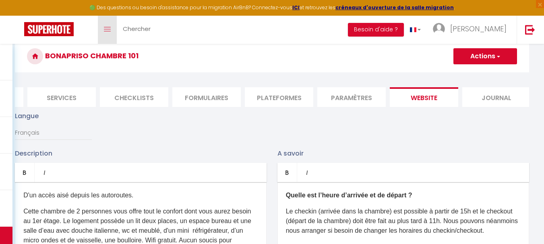
scroll to position [0, 204]
click at [105, 29] on span at bounding box center [107, 29] width 7 height 1
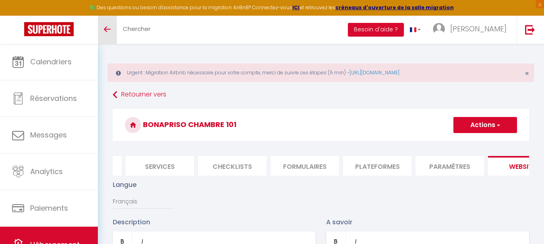
scroll to position [0, 308]
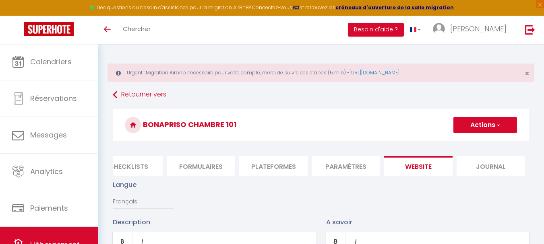
click at [490, 161] on li "Journal" at bounding box center [490, 166] width 68 height 20
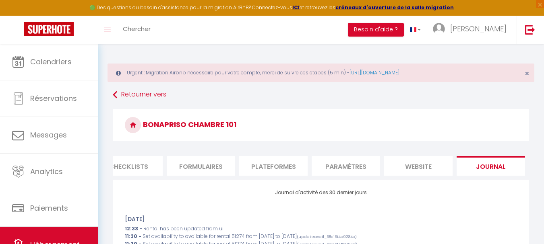
click at [414, 168] on li "website" at bounding box center [418, 166] width 68 height 20
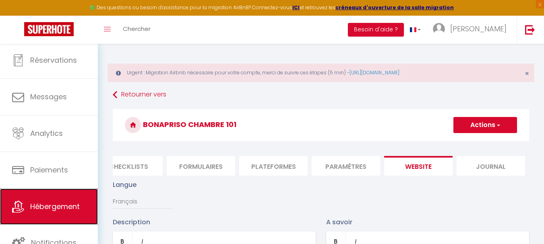
click at [52, 199] on link "Hébergement" at bounding box center [49, 207] width 98 height 36
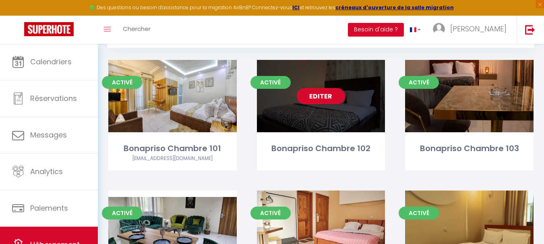
scroll to position [78, 0]
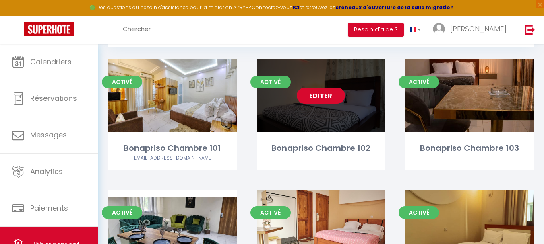
click at [318, 94] on link "Editer" at bounding box center [321, 96] width 48 height 16
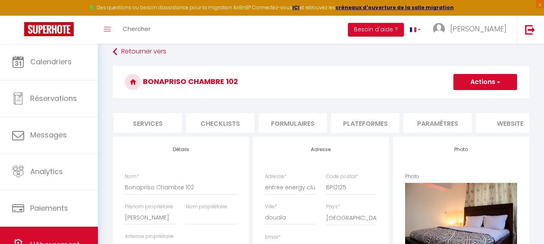
scroll to position [0, 217]
click at [371, 126] on li "Plateformes" at bounding box center [364, 123] width 68 height 20
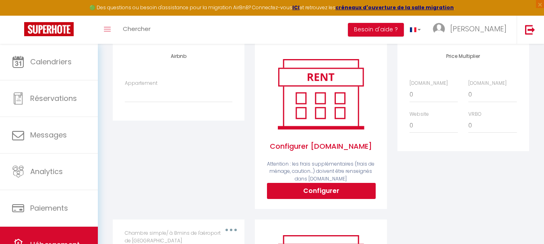
scroll to position [137, 0]
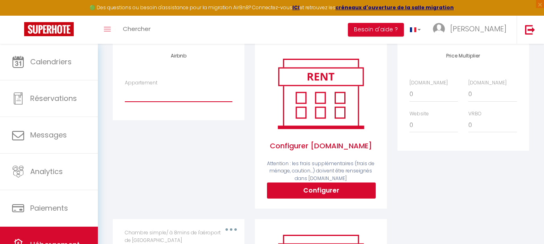
click at [165, 102] on select "Chambre/ À 8mins de l’aéroport de [GEOGRAPHIC_DATA][EMAIL_ADDRESS][DOMAIN_NAME]…" at bounding box center [178, 94] width 107 height 15
click at [125, 93] on select "Chambre/ À 8mins de l’aéroport de [GEOGRAPHIC_DATA][EMAIL_ADDRESS][DOMAIN_NAME]…" at bounding box center [178, 94] width 107 height 15
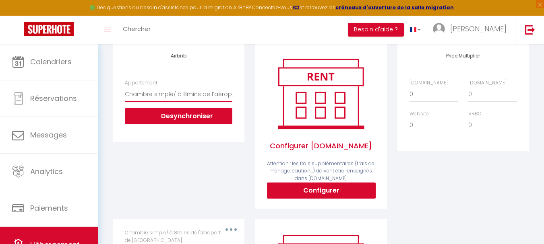
click at [177, 99] on select "Chambre/ À 8mins de l’aéroport de [GEOGRAPHIC_DATA][EMAIL_ADDRESS][DOMAIN_NAME]…" at bounding box center [178, 94] width 107 height 15
click at [105, 74] on div "Urgent : Migration Airbnb nécessaire pour votre compte, merci de suivre ces éta…" at bounding box center [321, 150] width 446 height 487
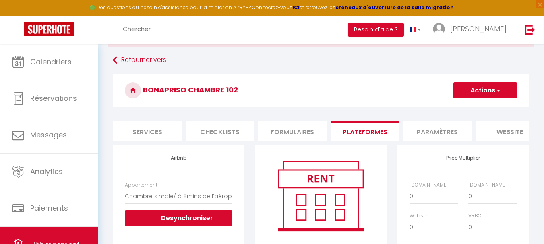
scroll to position [34, 0]
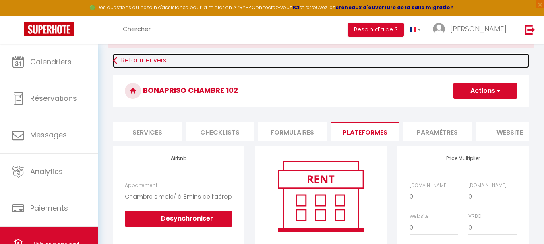
click at [134, 57] on link "Retourner vers" at bounding box center [321, 61] width 416 height 14
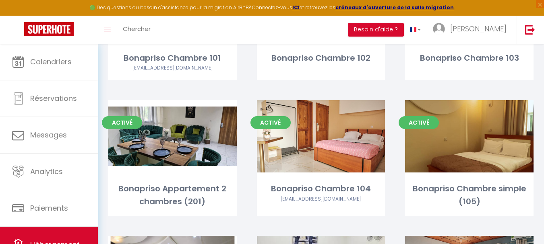
scroll to position [168, 0]
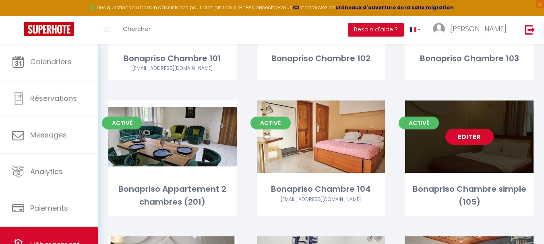
click at [468, 144] on link "Editer" at bounding box center [469, 137] width 48 height 16
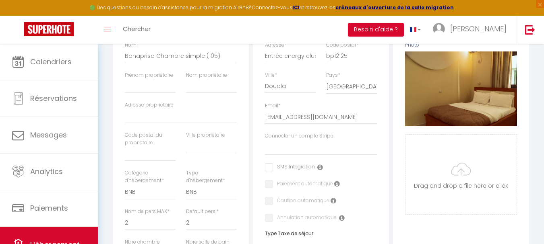
scroll to position [173, 0]
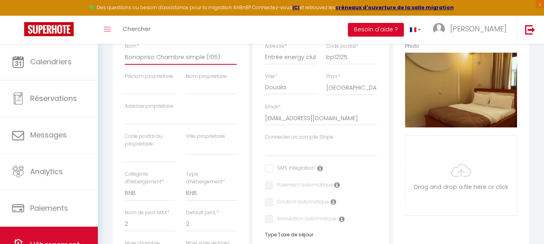
click at [205, 64] on input "Bonapriso Chambre simple (105)" at bounding box center [181, 57] width 112 height 14
click input "Enregistrer" at bounding box center [0, 0] width 0 height 0
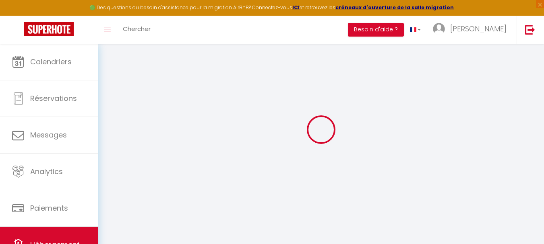
scroll to position [44, 0]
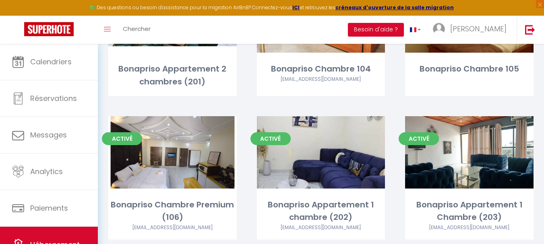
scroll to position [288, 0]
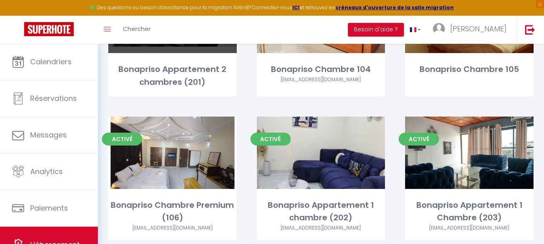
click at [206, 84] on div "Bonapriso Appartement 2 chambres (201)" at bounding box center [172, 75] width 128 height 25
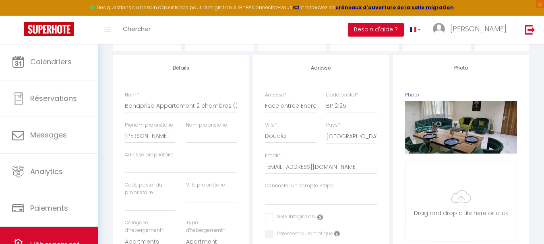
scroll to position [131, 0]
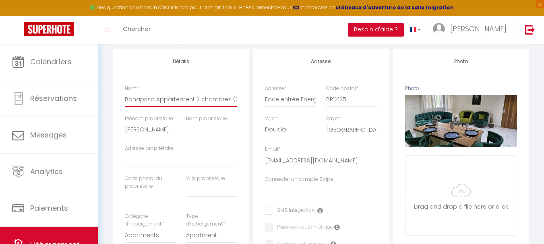
click at [233, 103] on input "Bonapriso Appartement 2 chambres (201)" at bounding box center [181, 99] width 112 height 14
click input "Enregistrer" at bounding box center [0, 0] width 0 height 0
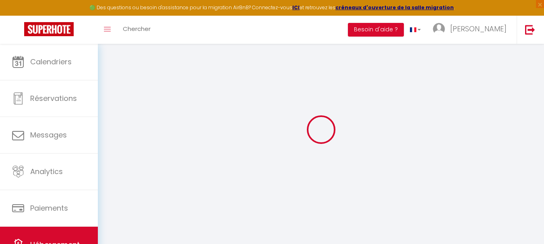
scroll to position [44, 0]
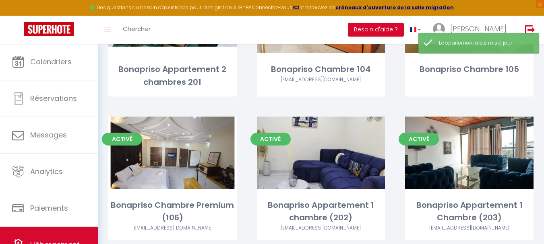
scroll to position [313, 0]
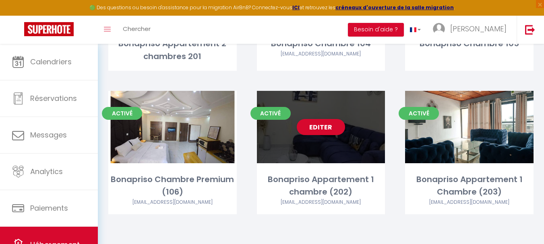
click at [335, 196] on div "Bonapriso Appartement 1 chambre (202)" at bounding box center [321, 185] width 128 height 25
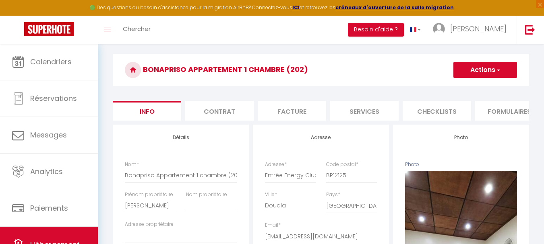
scroll to position [56, 0]
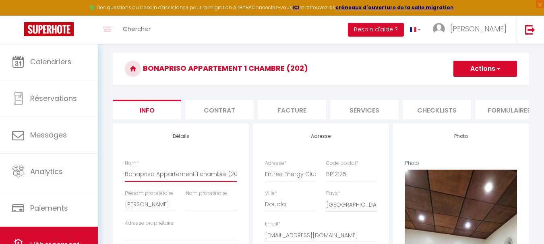
click at [227, 181] on input "Bonapriso Appartement 1 chambre (202)" at bounding box center [181, 174] width 112 height 14
click input "Enregistrer" at bounding box center [0, 0] width 0 height 0
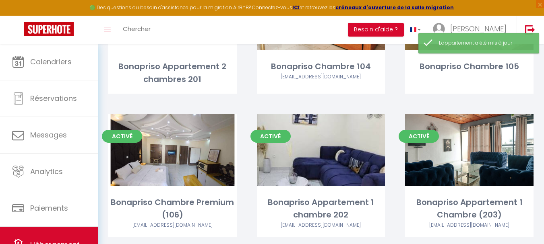
scroll to position [313, 0]
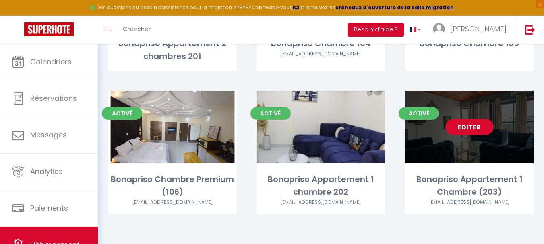
click at [475, 124] on link "Editer" at bounding box center [469, 127] width 48 height 16
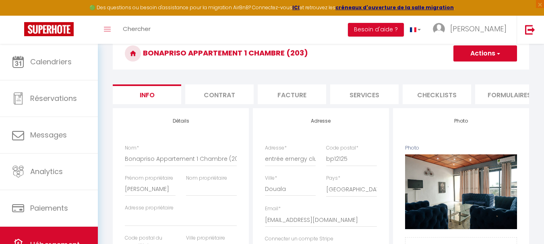
scroll to position [72, 0]
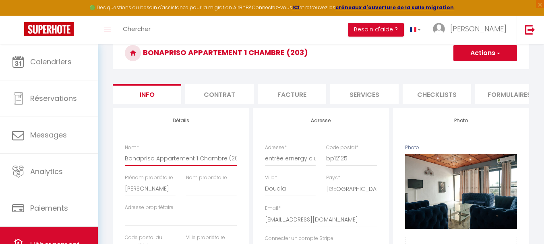
click at [228, 163] on input "Bonapriso Appartement 1 Chambre (203)" at bounding box center [181, 158] width 112 height 14
click input "Enregistrer" at bounding box center [0, 0] width 0 height 0
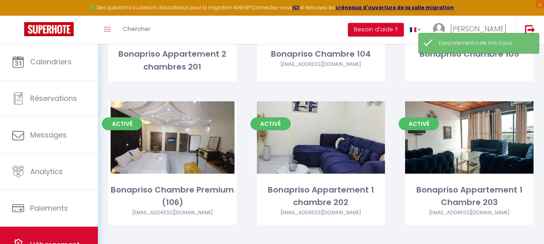
scroll to position [294, 0]
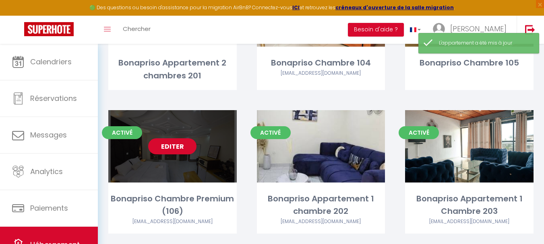
click at [157, 162] on div "Editer" at bounding box center [172, 146] width 128 height 72
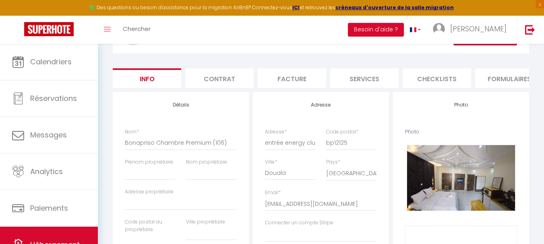
scroll to position [118, 0]
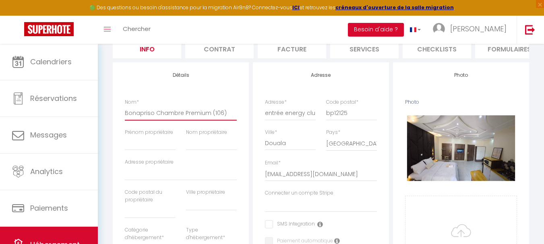
click at [212, 120] on input "Bonapriso Chambre Premium (106)" at bounding box center [181, 113] width 112 height 14
click input "Enregistrer" at bounding box center [0, 0] width 0 height 0
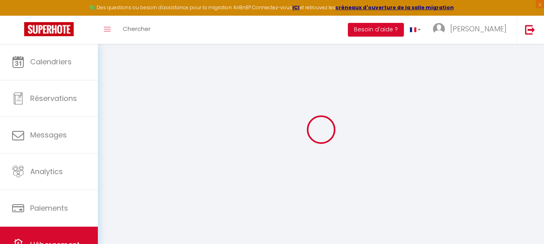
scroll to position [44, 0]
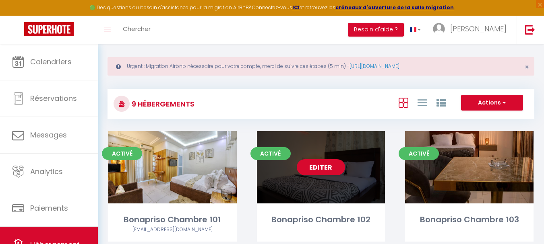
scroll to position [6, 0]
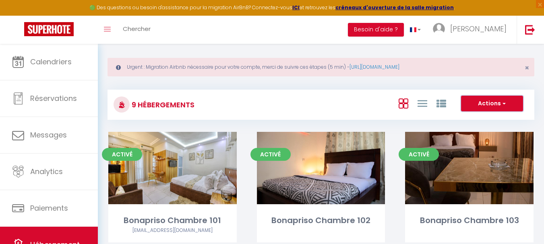
click at [504, 102] on span "button" at bounding box center [503, 103] width 5 height 8
click at [316, 108] on div "Actions Créer un Hébergement Nouveau groupe" at bounding box center [391, 105] width 283 height 18
click at [146, 37] on link "Chercher" at bounding box center [137, 30] width 40 height 28
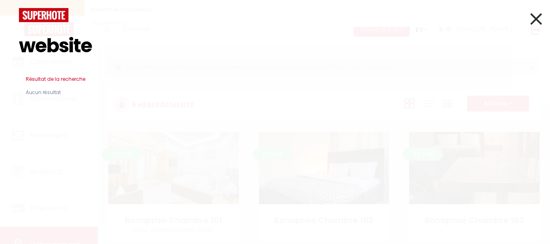
click at [534, 20] on icon at bounding box center [536, 19] width 12 height 20
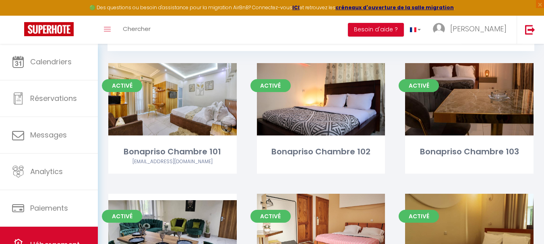
scroll to position [76, 0]
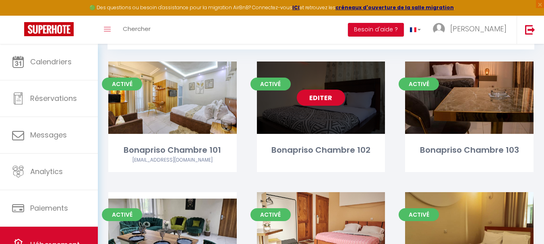
click at [316, 129] on div "Editer" at bounding box center [321, 98] width 128 height 72
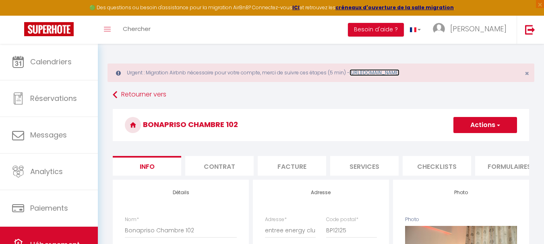
click at [380, 74] on link "[URL][DOMAIN_NAME]" at bounding box center [374, 72] width 50 height 7
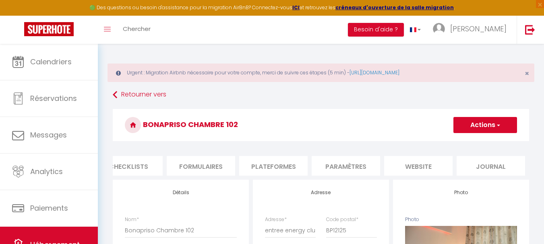
click at [349, 165] on li "Paramètres" at bounding box center [345, 166] width 68 height 20
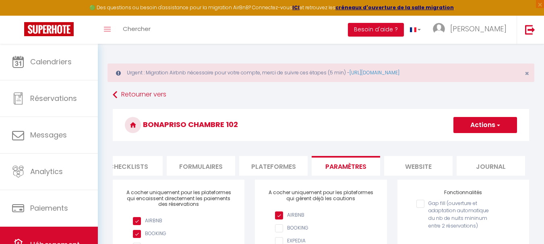
scroll to position [40, 0]
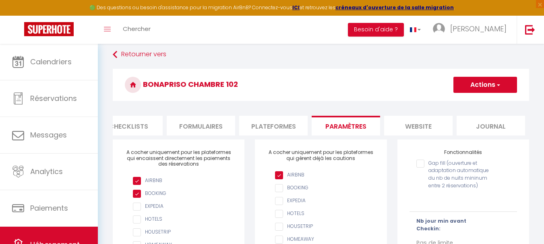
click at [282, 124] on li "Plateformes" at bounding box center [273, 126] width 68 height 20
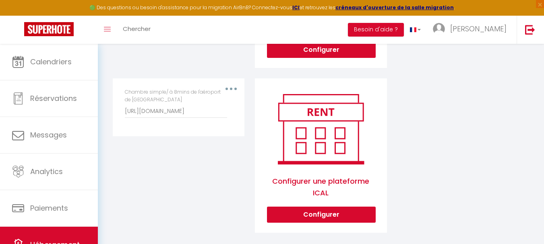
scroll to position [293, 0]
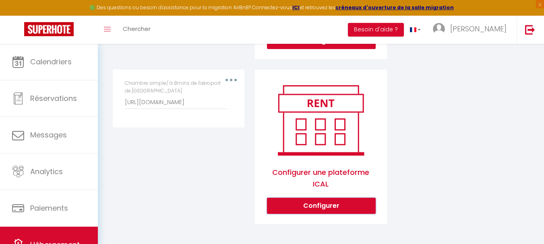
click at [313, 210] on button "Configurer" at bounding box center [321, 206] width 109 height 16
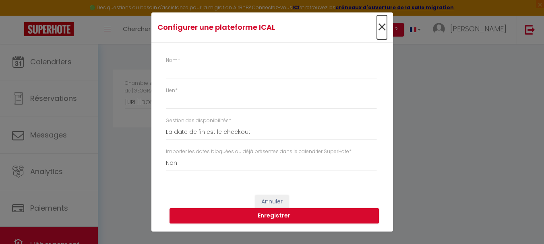
click at [379, 28] on span "×" at bounding box center [382, 27] width 10 height 24
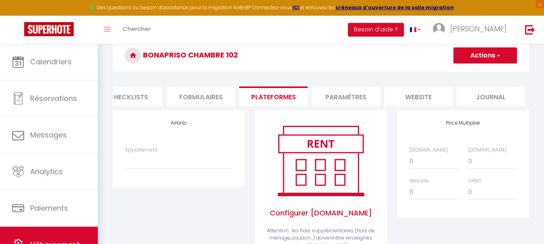
scroll to position [65, 0]
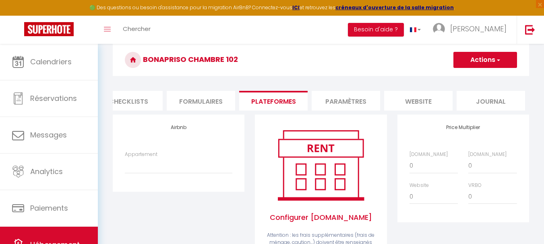
click at [498, 62] on span "button" at bounding box center [497, 60] width 5 height 8
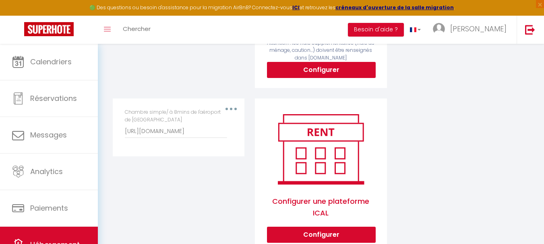
scroll to position [293, 0]
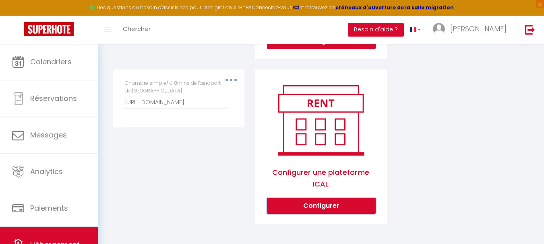
click at [298, 204] on button "Configurer" at bounding box center [321, 206] width 109 height 16
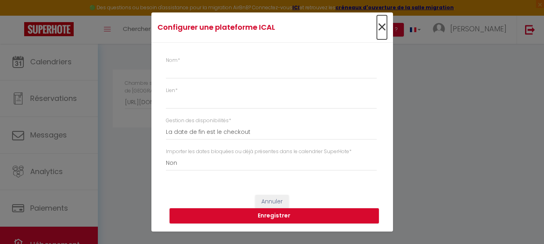
click at [379, 25] on span "×" at bounding box center [382, 27] width 10 height 24
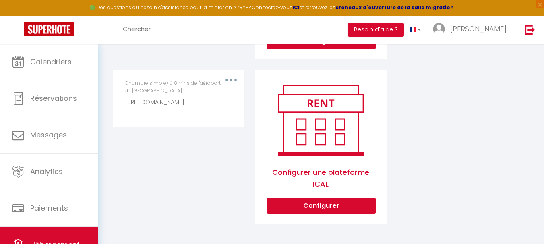
click at [225, 79] on button "button" at bounding box center [231, 80] width 23 height 13
drag, startPoint x: 144, startPoint y: 120, endPoint x: 162, endPoint y: 96, distance: 30.2
click at [162, 96] on div "Editer Supprimer Chambre simple/ à 8mins de l'aéroport de [GEOGRAPHIC_DATA] [UR…" at bounding box center [179, 99] width 132 height 58
click at [162, 96] on input "[URL][DOMAIN_NAME]" at bounding box center [176, 102] width 102 height 14
click at [220, 95] on input "[URL][DOMAIN_NAME]" at bounding box center [176, 102] width 102 height 14
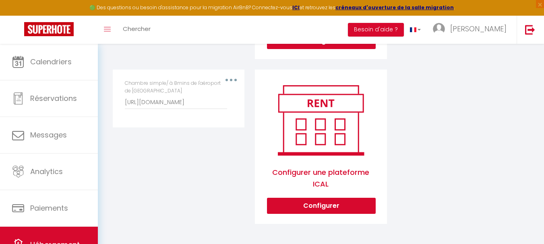
click at [231, 82] on div "Chambre simple/ à 8mins de l'aéroport de [GEOGRAPHIC_DATA] [URL][DOMAIN_NAME]" at bounding box center [178, 95] width 107 height 30
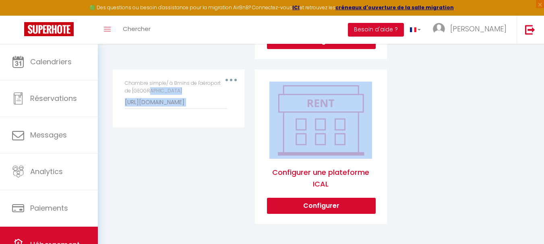
drag, startPoint x: 264, startPoint y: 103, endPoint x: 229, endPoint y: 78, distance: 42.6
click at [229, 78] on div "Airbnb Appartement Chambre/ À 8mins de l’aéroport de [GEOGRAPHIC_DATA][EMAIL_AD…" at bounding box center [320, 63] width 427 height 341
click at [229, 78] on button "button" at bounding box center [231, 80] width 23 height 13
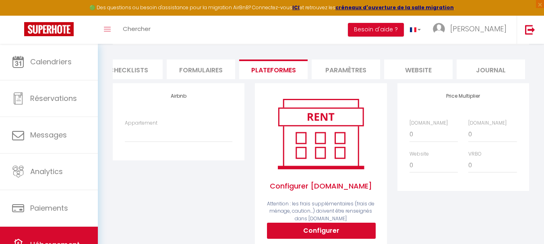
scroll to position [96, 0]
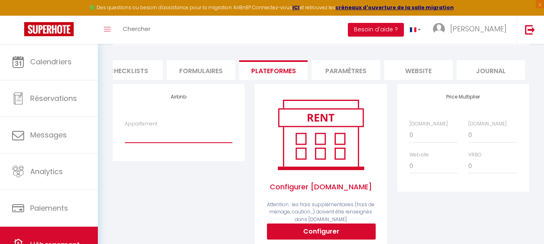
click at [165, 143] on select "Chambre/ À 8mins de l’aéroport de [GEOGRAPHIC_DATA][EMAIL_ADDRESS][DOMAIN_NAME]…" at bounding box center [178, 135] width 107 height 15
click at [178, 134] on select "Chambre/ À 8mins de l’aéroport de [GEOGRAPHIC_DATA][EMAIL_ADDRESS][DOMAIN_NAME]…" at bounding box center [178, 135] width 107 height 15
click at [352, 73] on li "Paramètres" at bounding box center [345, 70] width 68 height 20
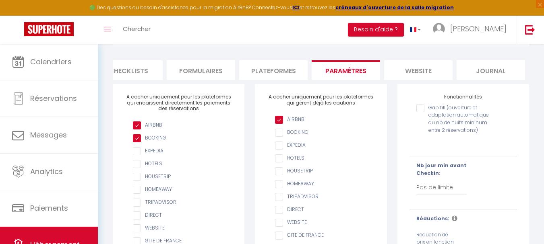
click at [136, 142] on input "checkbox" at bounding box center [182, 138] width 99 height 8
click at [134, 142] on input "checkbox" at bounding box center [182, 138] width 99 height 8
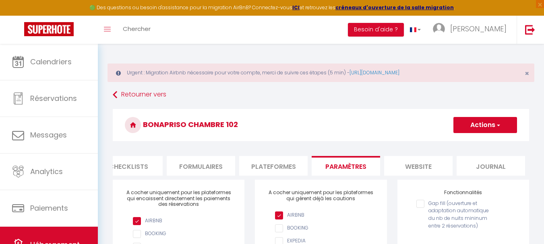
scroll to position [52, 0]
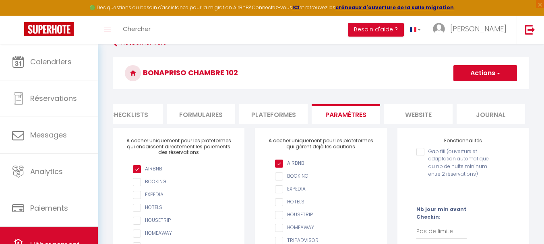
click at [500, 73] on span "button" at bounding box center [497, 73] width 5 height 8
click at [269, 116] on li "Plateformes" at bounding box center [273, 114] width 68 height 20
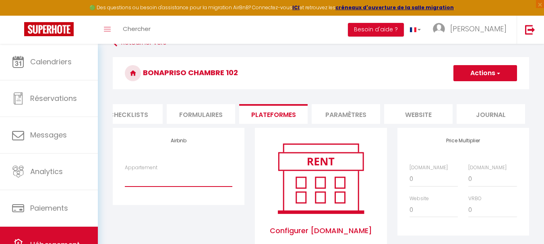
click at [150, 187] on select "Chambre/ À 8mins de l’aéroport de [GEOGRAPHIC_DATA][EMAIL_ADDRESS][DOMAIN_NAME]…" at bounding box center [178, 178] width 107 height 15
click at [146, 205] on div "Airbnb Appartement Chambre/ À 8mins de l’aéroport de [GEOGRAPHIC_DATA][EMAIL_AD…" at bounding box center [179, 166] width 132 height 77
click at [495, 81] on h3 "Bonapriso Chambre 102" at bounding box center [321, 73] width 416 height 32
click at [494, 72] on button "Actions" at bounding box center [485, 73] width 64 height 16
click at [361, 64] on h3 "Bonapriso Chambre 102" at bounding box center [321, 73] width 416 height 32
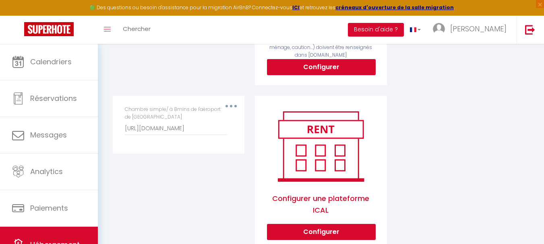
scroll to position [293, 0]
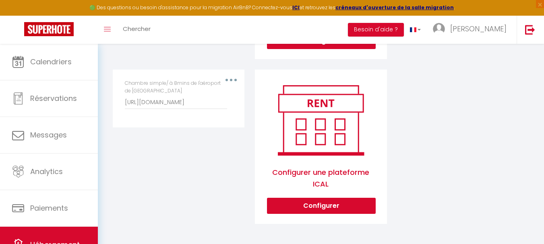
click at [231, 80] on div "Chambre simple/ à 8mins de l'aéroport de [GEOGRAPHIC_DATA] [URL][DOMAIN_NAME]" at bounding box center [178, 95] width 107 height 30
click at [231, 78] on button "button" at bounding box center [231, 80] width 23 height 13
click at [158, 105] on input "[URL][DOMAIN_NAME]" at bounding box center [176, 102] width 102 height 14
drag, startPoint x: 158, startPoint y: 105, endPoint x: 351, endPoint y: 260, distance: 247.4
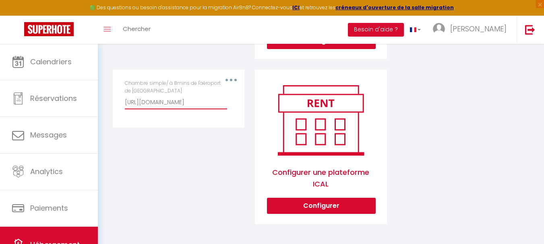
click at [349, 210] on button "Configurer" at bounding box center [321, 206] width 109 height 16
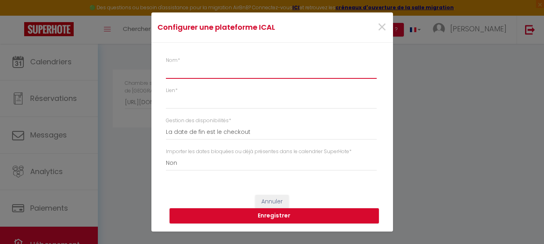
click at [179, 75] on input "Nom *" at bounding box center [271, 71] width 210 height 14
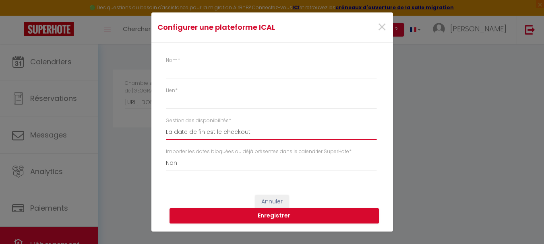
click at [186, 129] on select "La date de fin est le checkout La date de fin est la dernière nuit La date de f…" at bounding box center [271, 132] width 210 height 15
click at [166, 125] on select "La date de fin est le checkout La date de fin est la dernière nuit La date de f…" at bounding box center [271, 132] width 210 height 15
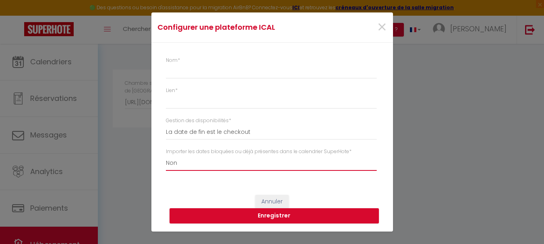
click at [208, 165] on select "Oui Non" at bounding box center [271, 163] width 210 height 15
click at [166, 156] on select "Oui Non" at bounding box center [271, 163] width 210 height 15
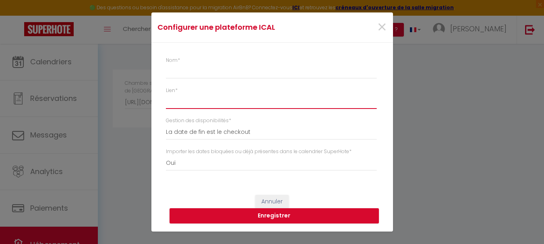
click at [208, 95] on input "Lien *" at bounding box center [271, 102] width 210 height 14
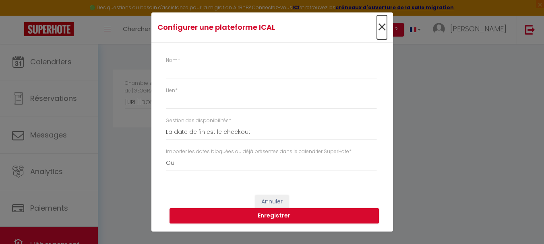
click at [382, 23] on span "×" at bounding box center [382, 27] width 10 height 24
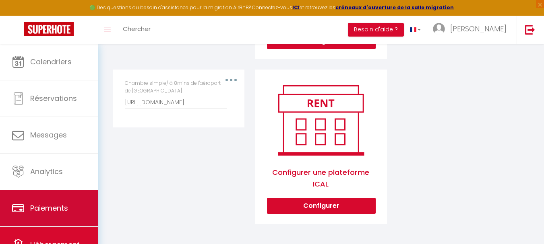
scroll to position [38, 0]
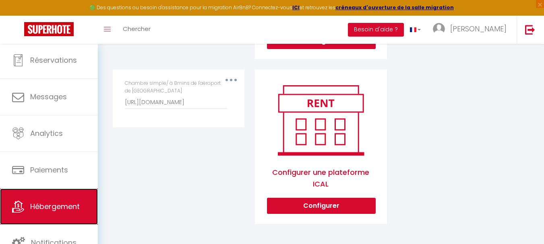
click at [64, 204] on span "Hébergement" at bounding box center [54, 207] width 49 height 10
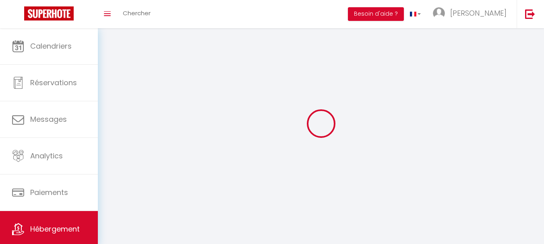
click at [213, 87] on div at bounding box center [320, 124] width 427 height 172
click at [61, 225] on span "Hébergement" at bounding box center [54, 229] width 49 height 10
click at [261, 111] on div at bounding box center [320, 124] width 427 height 172
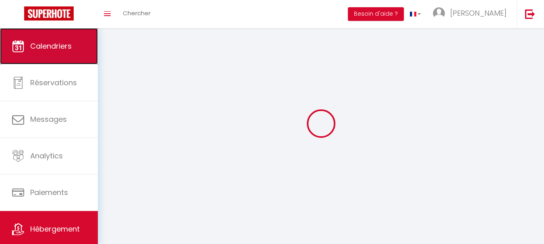
click at [51, 43] on span "Calendriers" at bounding box center [50, 46] width 41 height 10
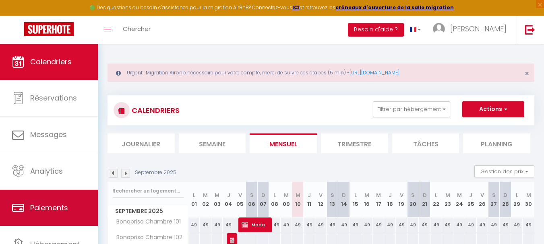
scroll to position [38, 0]
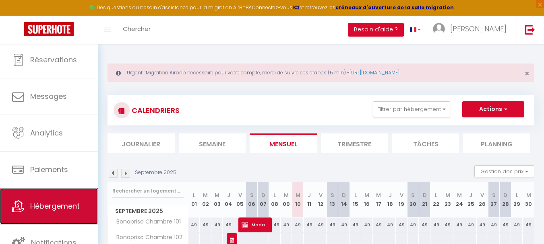
click at [65, 199] on link "Hébergement" at bounding box center [49, 206] width 98 height 36
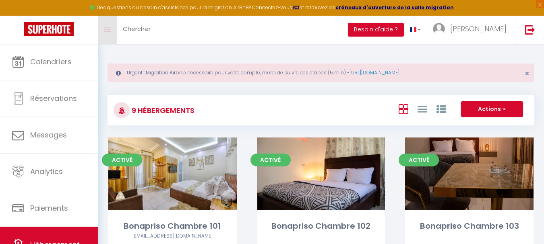
click at [109, 21] on link "Toggle menubar" at bounding box center [107, 30] width 19 height 28
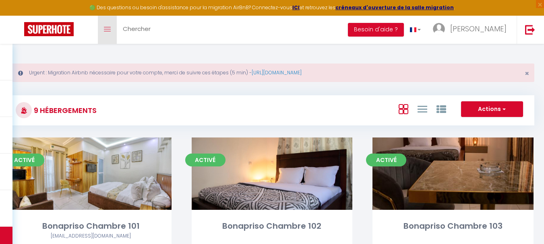
click at [109, 21] on link "Toggle menubar" at bounding box center [107, 30] width 19 height 28
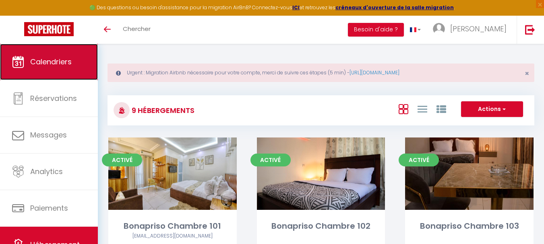
click at [72, 68] on link "Calendriers" at bounding box center [49, 62] width 98 height 36
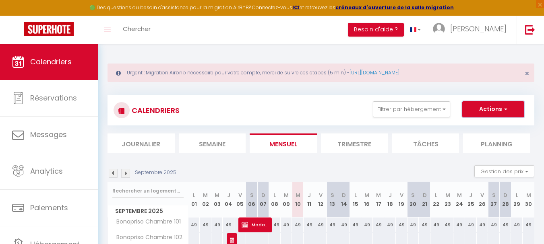
click at [508, 105] on button "Actions" at bounding box center [493, 109] width 62 height 16
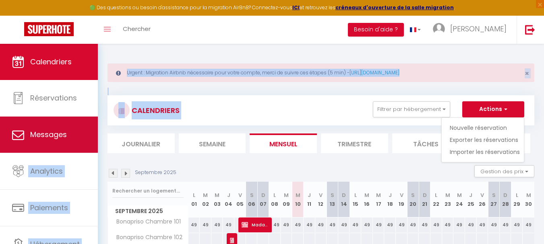
drag, startPoint x: 319, startPoint y: 99, endPoint x: 89, endPoint y: 149, distance: 234.8
click at [89, 149] on div "🟢 Des questions ou besoin d'assistance pour la migration AirBnB? Connectez-vous…" at bounding box center [272, 218] width 544 height 349
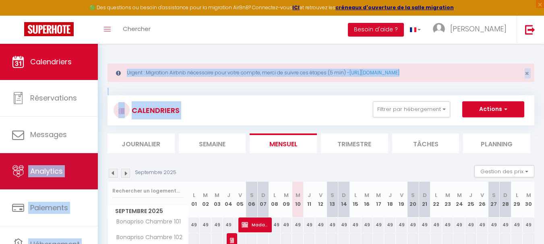
scroll to position [38, 0]
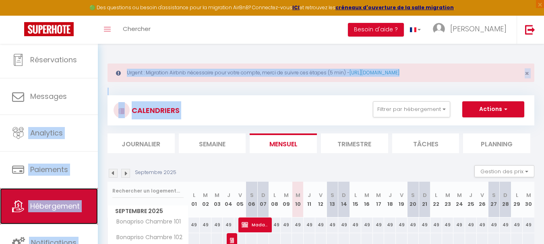
click at [63, 209] on span "Hébergement" at bounding box center [54, 206] width 49 height 10
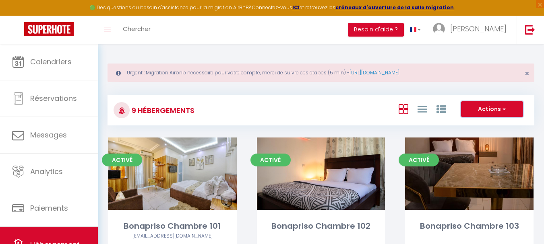
click at [498, 111] on button "Actions" at bounding box center [492, 109] width 62 height 16
click at [353, 101] on div "Actions Créer un Hébergement Nouveau groupe" at bounding box center [391, 110] width 283 height 18
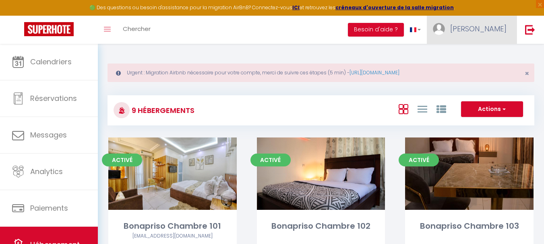
click at [464, 28] on span "[PERSON_NAME]" at bounding box center [478, 29] width 56 height 10
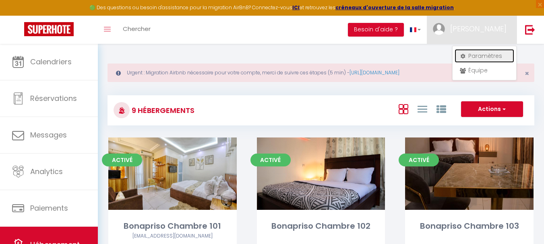
click at [485, 58] on link "Paramètres" at bounding box center [484, 56] width 60 height 14
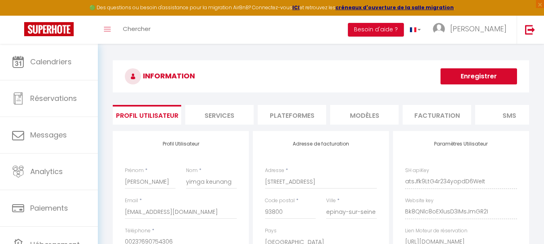
click at [305, 119] on li "Plateformes" at bounding box center [292, 115] width 68 height 20
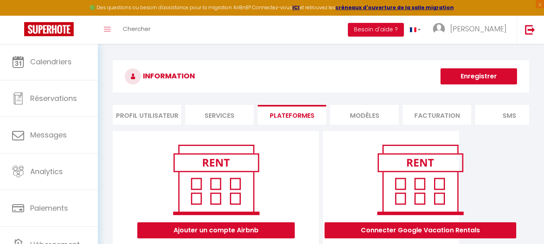
scroll to position [84, 0]
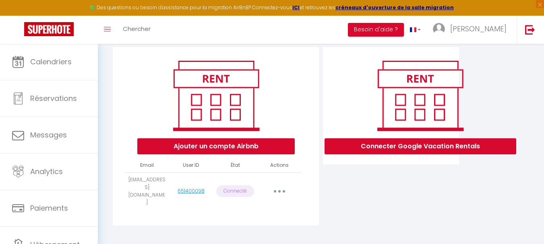
click at [276, 190] on button "button" at bounding box center [279, 191] width 23 height 13
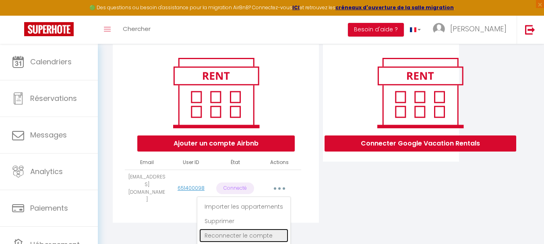
click at [259, 236] on link "Reconnecter le compte" at bounding box center [243, 236] width 89 height 14
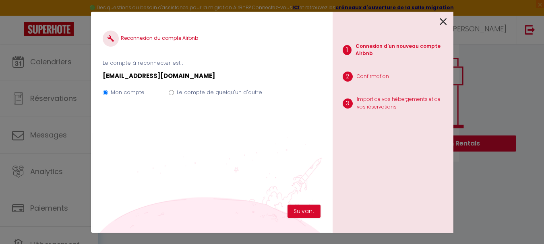
scroll to position [84, 0]
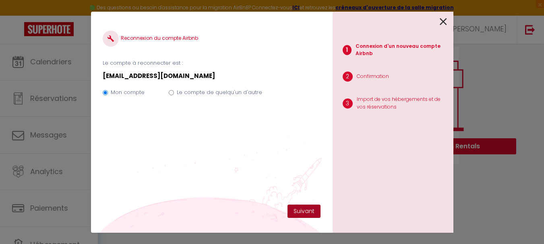
click at [303, 214] on button "Suivant" at bounding box center [303, 212] width 33 height 14
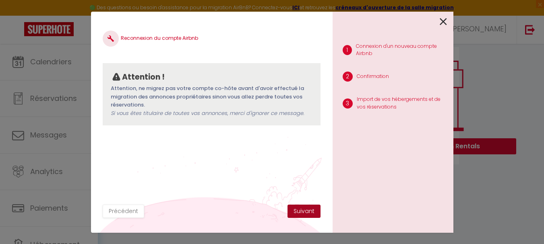
click at [314, 208] on button "Suivant" at bounding box center [303, 212] width 33 height 14
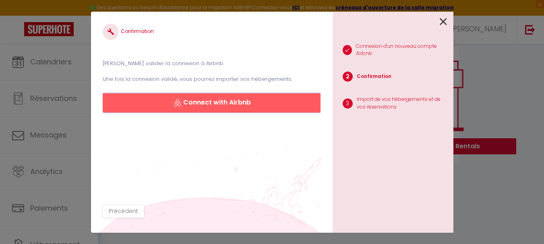
click at [243, 101] on button "Connect with Airbnb" at bounding box center [211, 102] width 217 height 19
click at [443, 20] on icon at bounding box center [442, 22] width 7 height 12
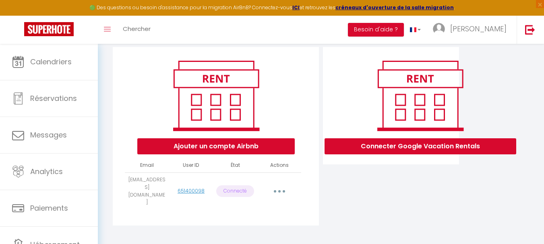
click at [282, 187] on button "button" at bounding box center [279, 191] width 23 height 13
click at [278, 190] on icon "button" at bounding box center [279, 191] width 2 height 2
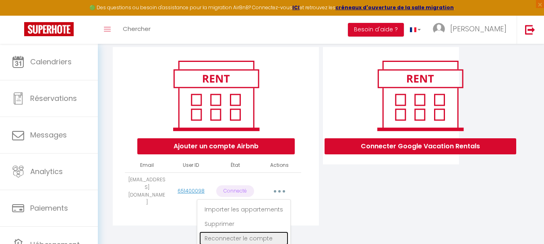
click at [255, 239] on link "Reconnecter le compte" at bounding box center [243, 239] width 89 height 14
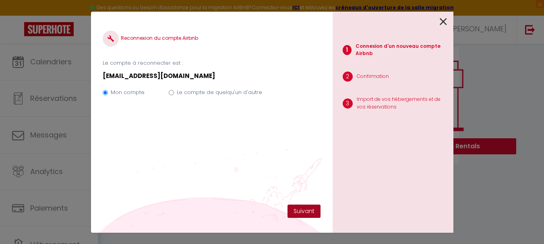
click at [299, 213] on button "Suivant" at bounding box center [303, 212] width 33 height 14
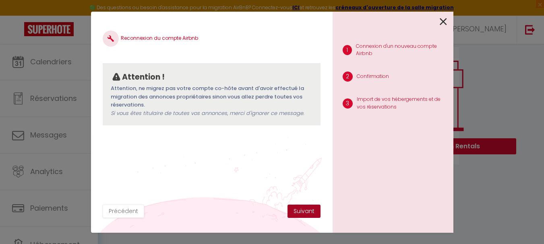
click at [299, 213] on button "Suivant" at bounding box center [303, 212] width 33 height 14
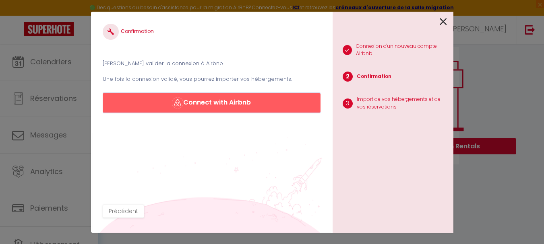
click at [309, 101] on button "Connect with Airbnb" at bounding box center [211, 102] width 217 height 19
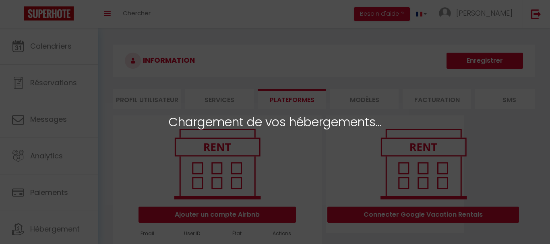
select select
select select "51273"
select select "51274"
select select "51275"
select select "51278"
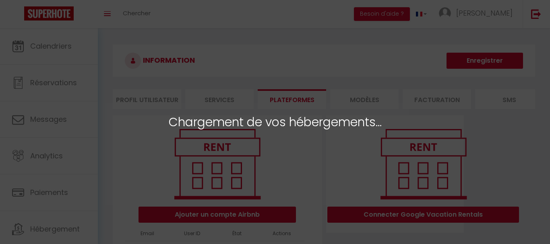
select select
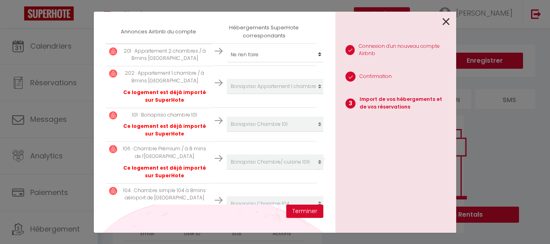
scroll to position [143, 0]
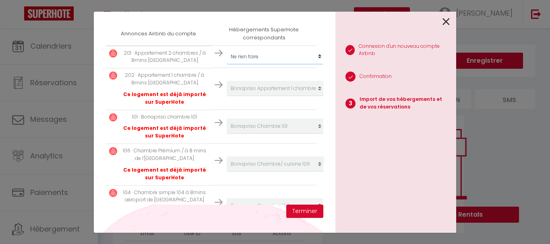
click at [313, 57] on select "Créer un nouvel hébergement Ne rien faire Bonapriso Chambre 101 Bonapriso Chamb…" at bounding box center [276, 56] width 99 height 15
select select "51271"
click at [227, 49] on select "Créer un nouvel hébergement Ne rien faire Bonapriso Chambre 101 Bonapriso Chamb…" at bounding box center [276, 56] width 99 height 15
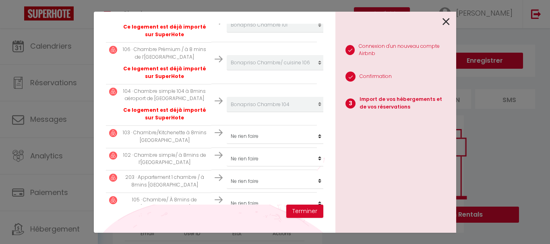
scroll to position [267, 0]
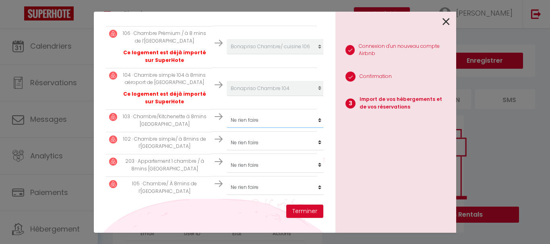
click at [312, 113] on select "Créer un nouvel hébergement Ne rien faire Bonapriso Chambre 101 Bonapriso Chamb…" at bounding box center [276, 120] width 99 height 15
select select "59544"
click at [227, 113] on select "Créer un nouvel hébergement Ne rien faire Bonapriso Chambre 101 Bonapriso Chamb…" at bounding box center [276, 120] width 99 height 15
click at [316, 137] on select "Créer un nouvel hébergement Ne rien faire Bonapriso Chambre 101 Bonapriso Chamb…" at bounding box center [276, 142] width 99 height 15
select select "57787"
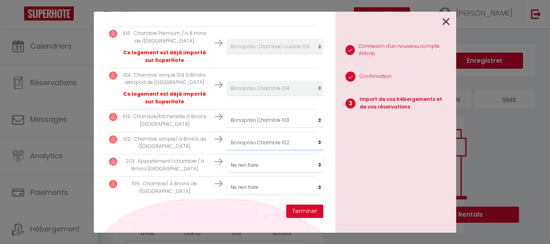
click at [227, 135] on select "Créer un nouvel hébergement Ne rien faire Bonapriso Chambre 101 Bonapriso Chamb…" at bounding box center [276, 142] width 99 height 15
click at [294, 163] on select "Créer un nouvel hébergement Ne rien faire Bonapriso Chambre 101 Bonapriso Chamb…" at bounding box center [276, 165] width 99 height 15
select select "51276"
click at [227, 158] on select "Créer un nouvel hébergement Ne rien faire Bonapriso Chambre 101 Bonapriso Chamb…" at bounding box center [276, 165] width 99 height 15
click at [291, 182] on select "Créer un nouvel hébergement Ne rien faire Bonapriso Chambre 101 Bonapriso Chamb…" at bounding box center [276, 187] width 99 height 15
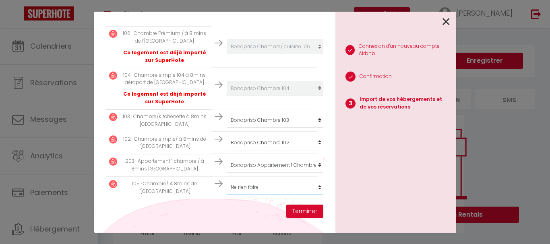
select select "59908"
click at [227, 180] on select "Créer un nouvel hébergement Ne rien faire Bonapriso Chambre 101 Bonapriso Chamb…" at bounding box center [276, 187] width 99 height 15
click at [309, 209] on button "Terminer" at bounding box center [304, 212] width 37 height 14
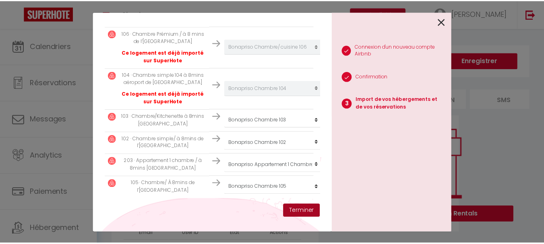
scroll to position [287, 0]
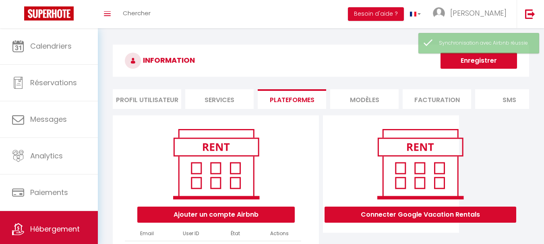
click at [43, 223] on link "Hébergement" at bounding box center [49, 229] width 98 height 36
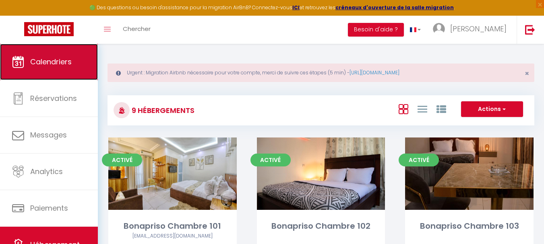
click at [45, 67] on link "Calendriers" at bounding box center [49, 62] width 98 height 36
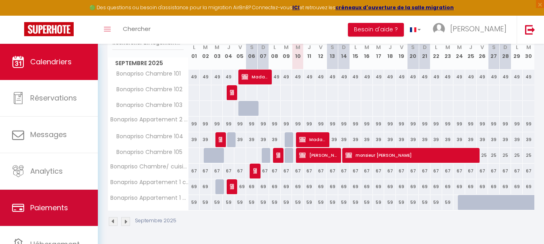
scroll to position [38, 0]
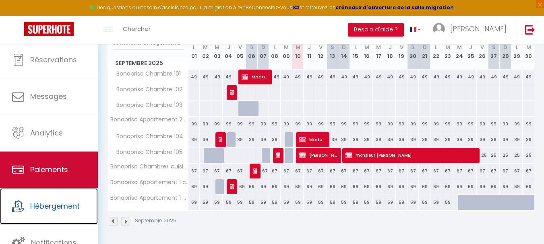
click at [64, 209] on span "Hébergement" at bounding box center [54, 206] width 49 height 10
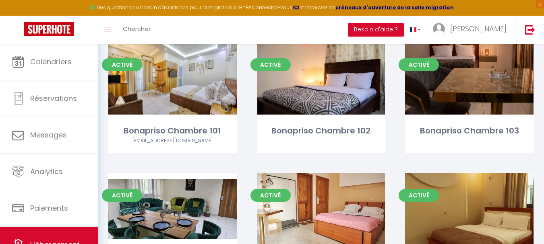
scroll to position [96, 0]
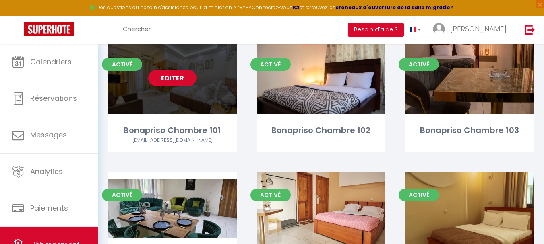
click at [180, 141] on div "[EMAIL_ADDRESS][DOMAIN_NAME]" at bounding box center [172, 141] width 128 height 8
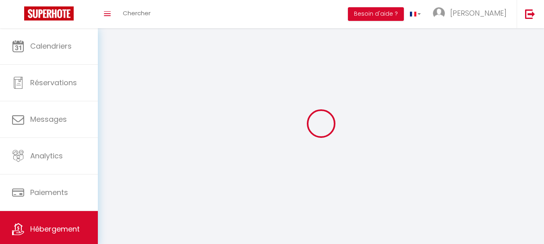
select select "1"
select select "28"
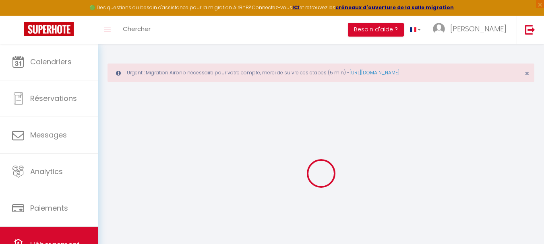
select select
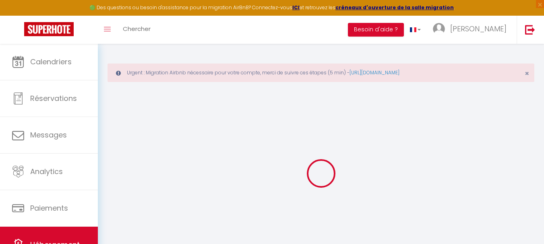
select select
checkbox input "false"
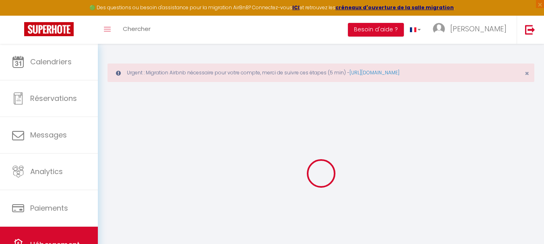
select select
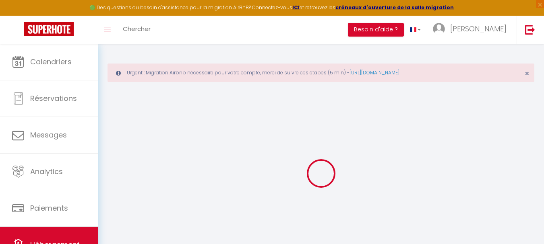
select select
checkbox input "false"
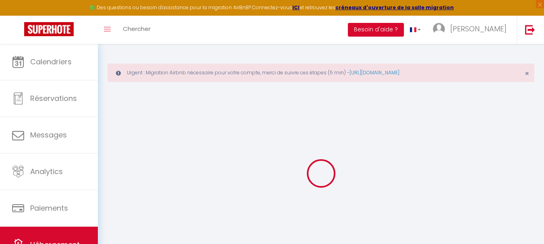
checkbox input "false"
select select
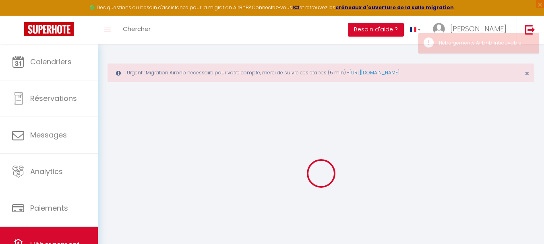
select select
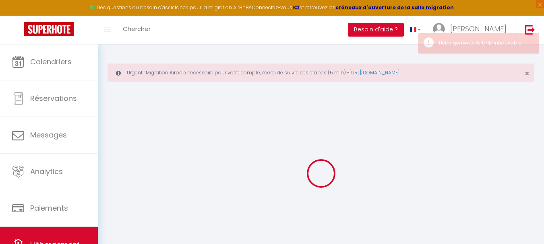
select select
checkbox input "false"
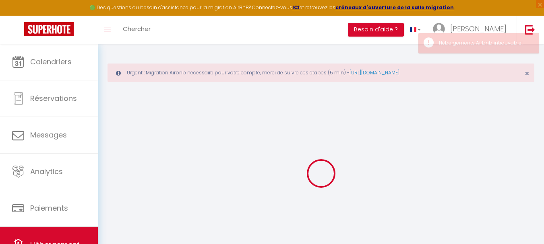
select select
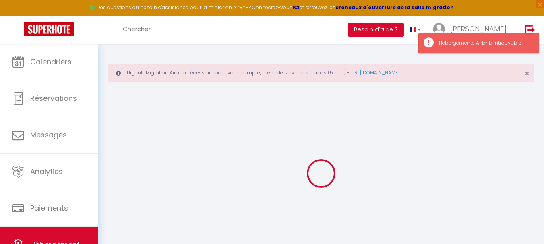
select select
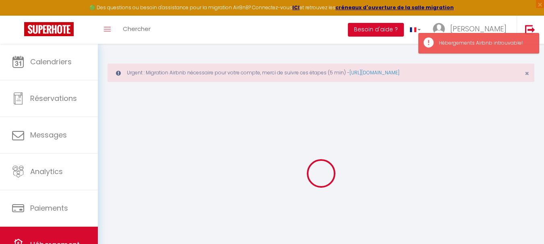
select select
checkbox input "false"
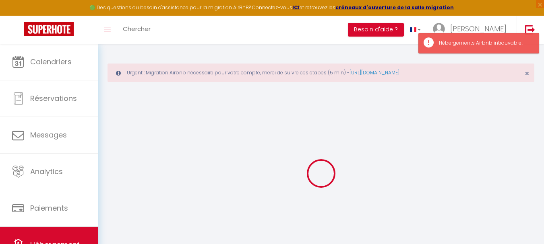
select select
type input "Bonapriso Chambre 101"
type input "[PERSON_NAME]"
select select "bnb"
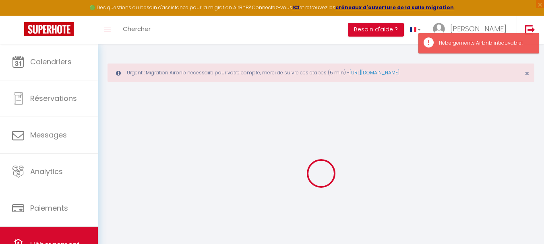
select select "2"
type input "45"
select select
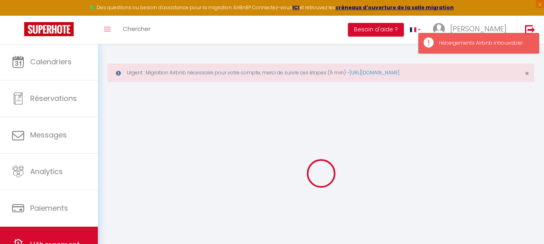
select select
type input "ancien aeroport de [GEOGRAPHIC_DATA]"
type input "bp12125"
type input "Douala"
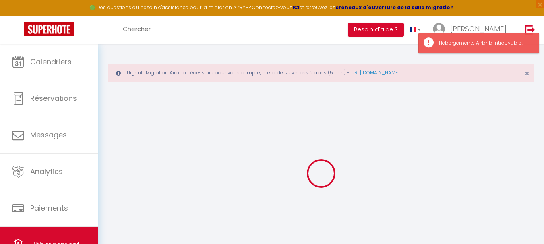
select select "39"
type input "[EMAIL_ADDRESS][DOMAIN_NAME]"
select select
checkbox input "false"
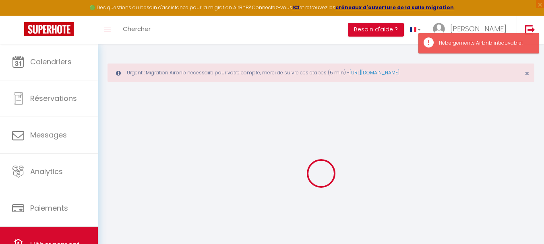
checkbox input "false"
type input "0"
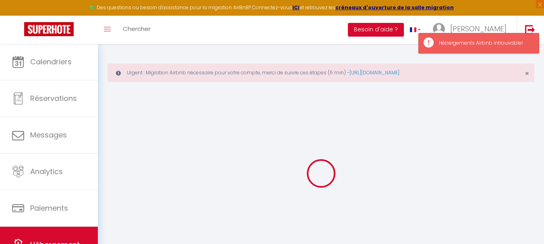
type input "0"
select select
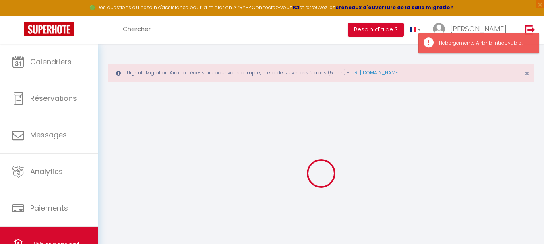
select select
checkbox input "false"
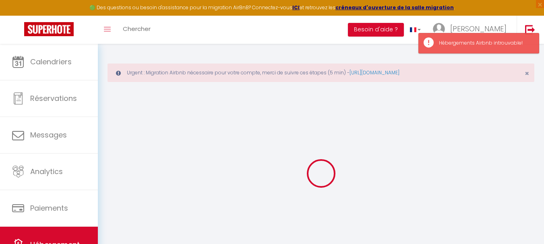
checkbox input "false"
select select
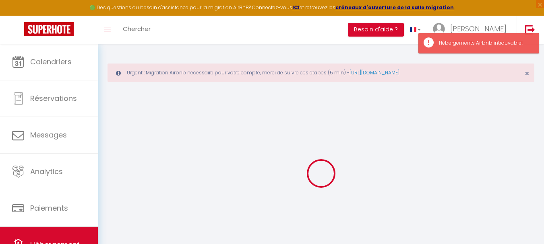
select select
checkbox input "false"
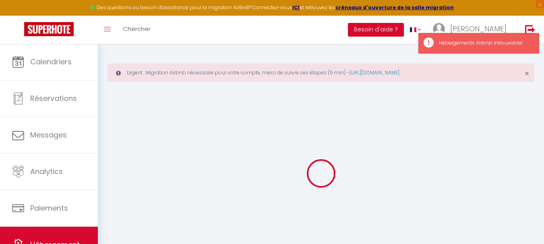
checkbox input "false"
select select
checkbox input "false"
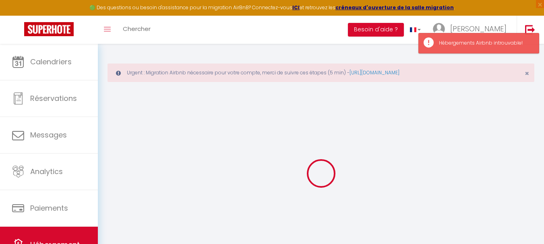
checkbox input "false"
select select "15:00"
select select
select select "11:00"
select select "30"
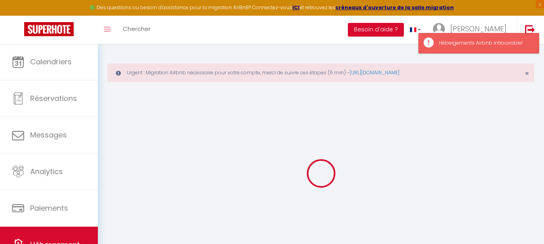
select select "120"
select select
checkbox input "false"
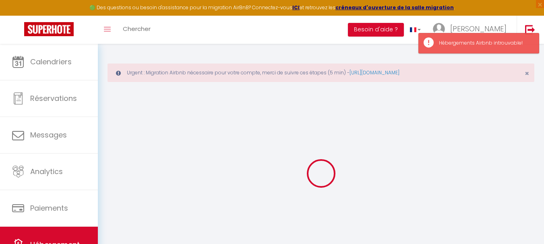
checkbox input "false"
select select
checkbox input "false"
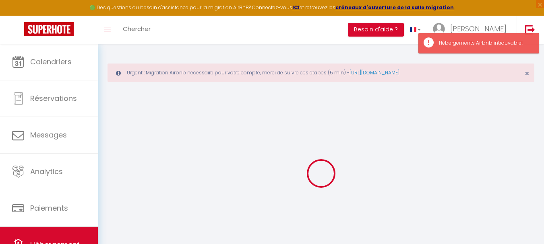
checkbox input "false"
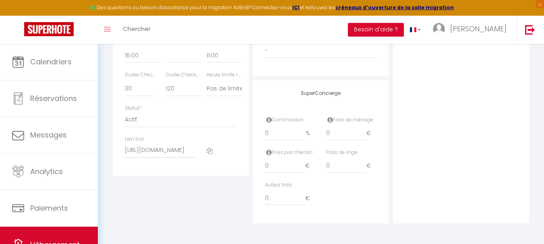
scroll to position [505, 0]
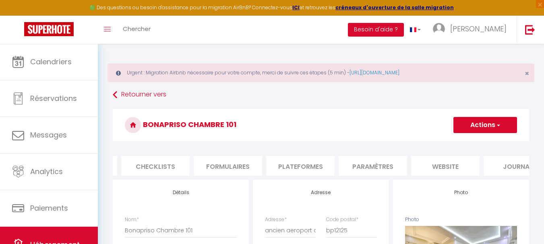
scroll to position [0, 308]
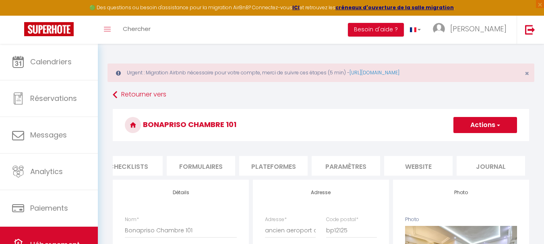
click at [404, 164] on li "website" at bounding box center [418, 166] width 68 height 20
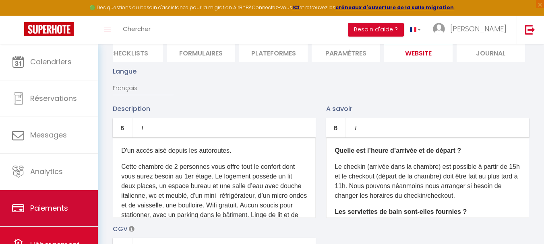
scroll to position [38, 0]
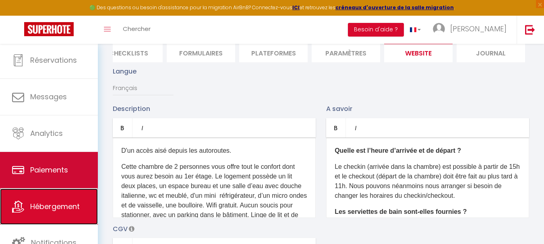
click at [51, 206] on span "Hébergement" at bounding box center [54, 207] width 49 height 10
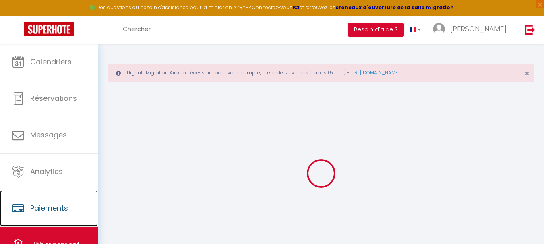
click at [51, 206] on link "Paiements" at bounding box center [49, 208] width 98 height 36
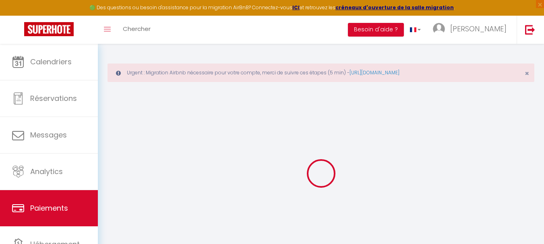
select select "2"
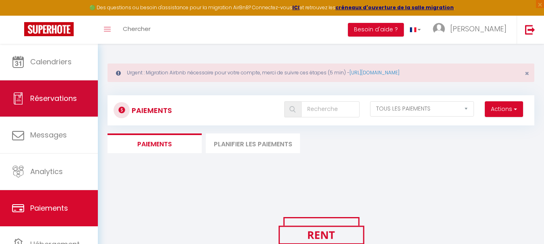
scroll to position [38, 0]
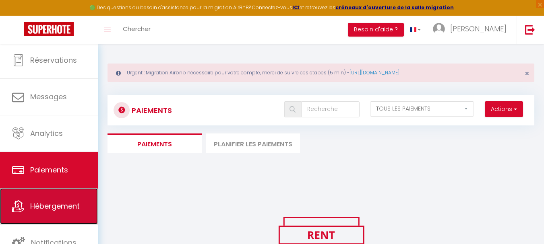
click at [72, 212] on link "Hébergement" at bounding box center [49, 206] width 98 height 36
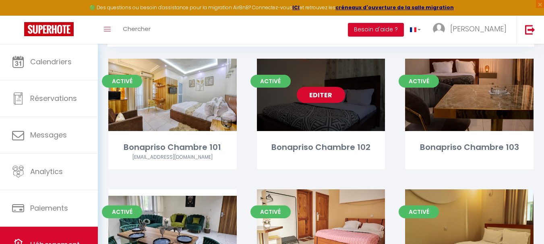
scroll to position [82, 0]
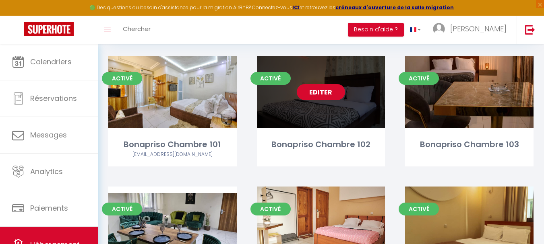
click at [324, 85] on link "Editer" at bounding box center [321, 92] width 48 height 16
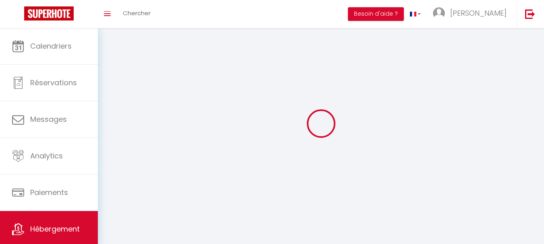
select select
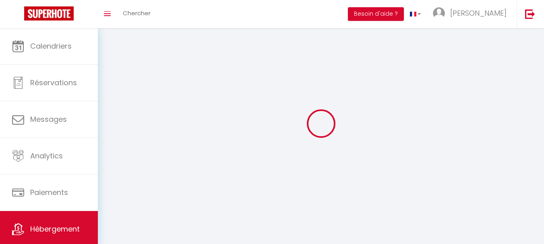
select select
checkbox input "false"
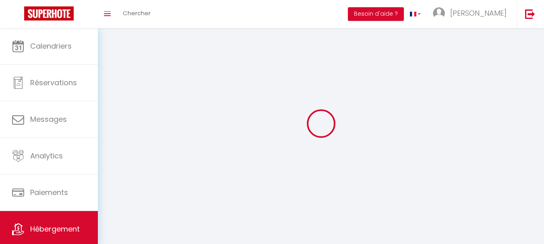
select select
select select "1"
select select "28"
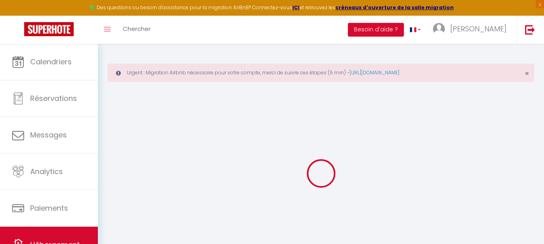
select select
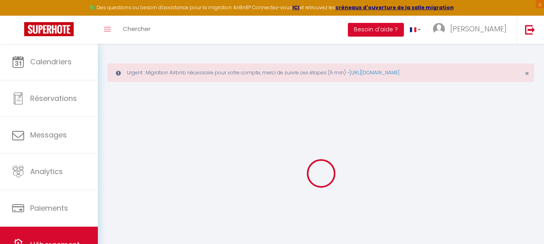
select select
checkbox input "false"
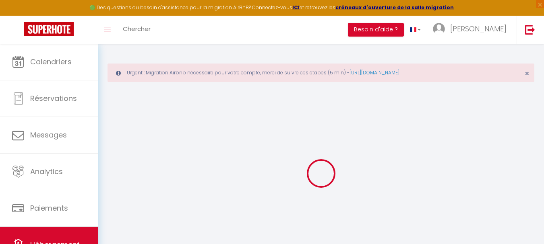
select select
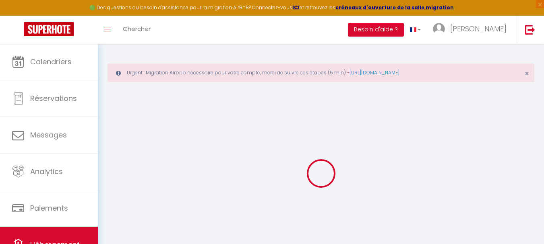
select select
checkbox input "false"
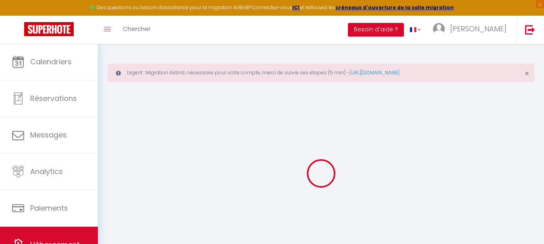
checkbox input "false"
select select
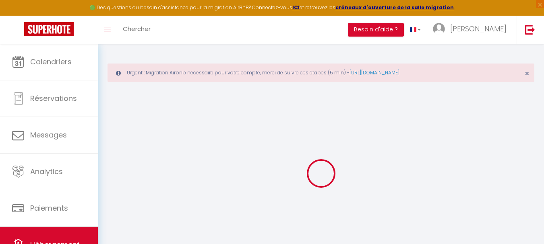
select select
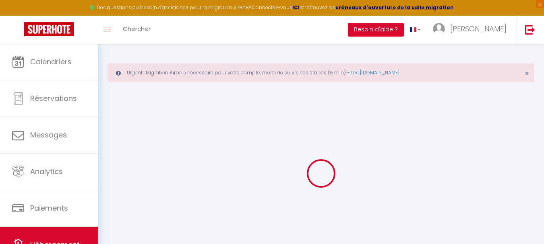
checkbox input "false"
select select
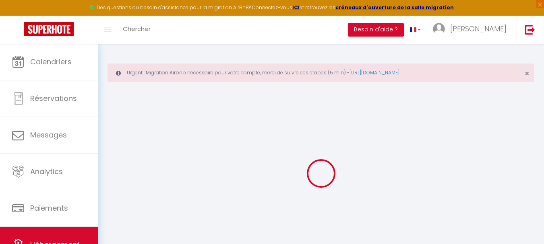
select select
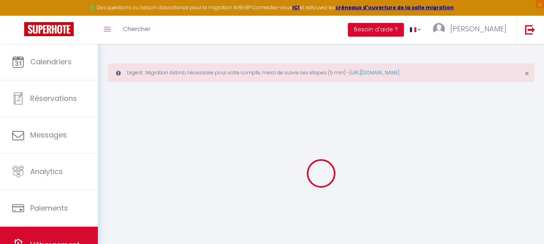
select select
checkbox input "false"
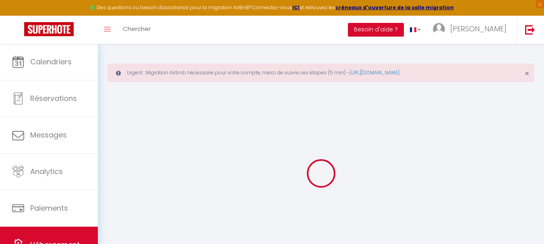
checkbox input "false"
select select
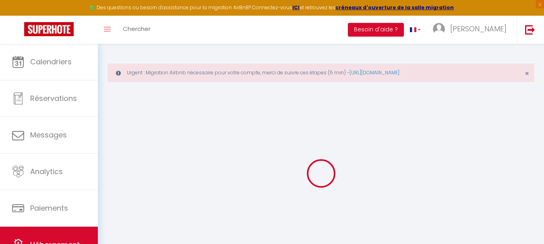
select select
checkbox input "false"
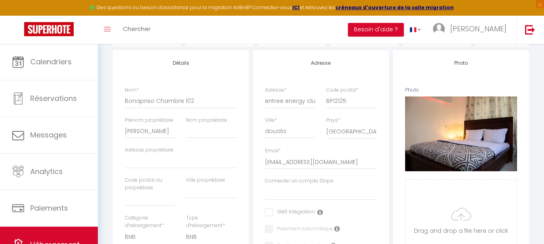
scroll to position [131, 0]
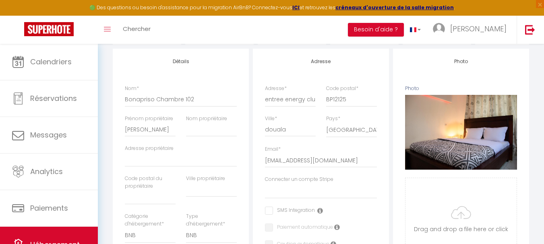
click at [324, 85] on div "Adresse Adresse * entree energy club Code postal * BP12125 Ville * douala Pays …" at bounding box center [321, 247] width 136 height 396
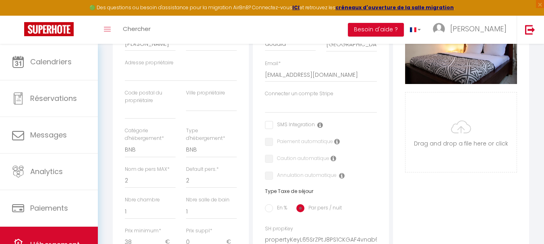
scroll to position [217, 0]
click at [471, 130] on input "Photo" at bounding box center [460, 132] width 111 height 80
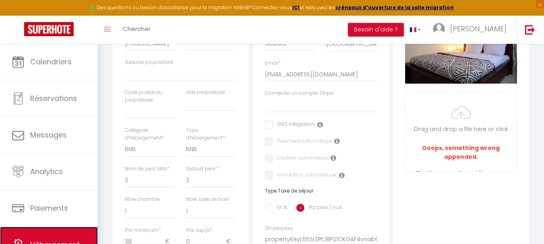
click at [63, 229] on link "Hébergement" at bounding box center [49, 245] width 98 height 36
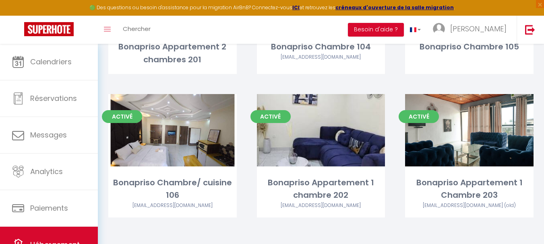
scroll to position [313, 0]
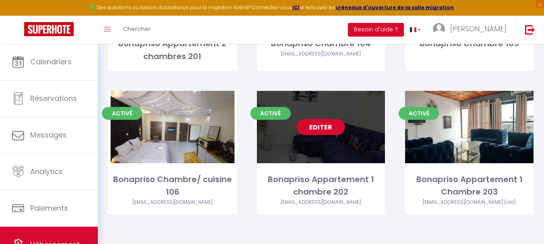
click at [331, 132] on link "Editer" at bounding box center [321, 127] width 48 height 16
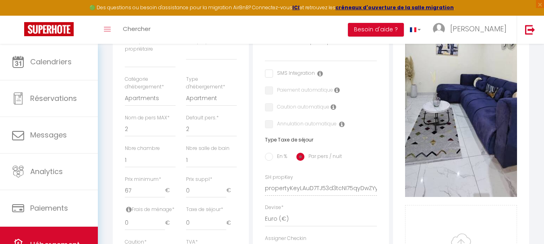
scroll to position [269, 0]
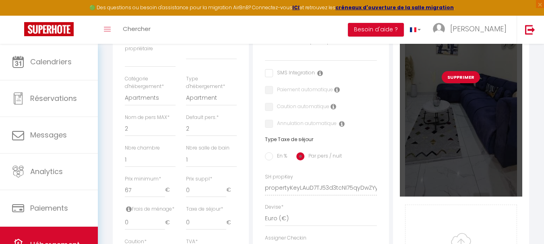
click at [469, 81] on button "Supprimer" at bounding box center [460, 77] width 38 height 12
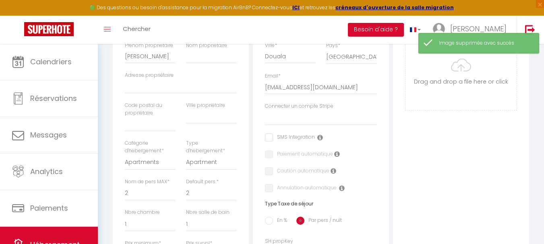
scroll to position [179, 0]
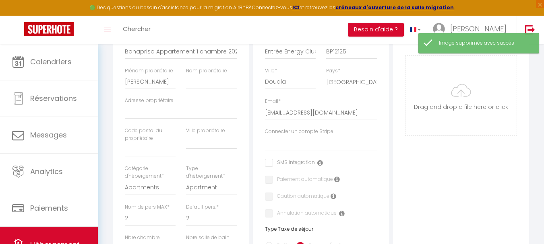
click at [458, 93] on input "Photo" at bounding box center [460, 96] width 111 height 80
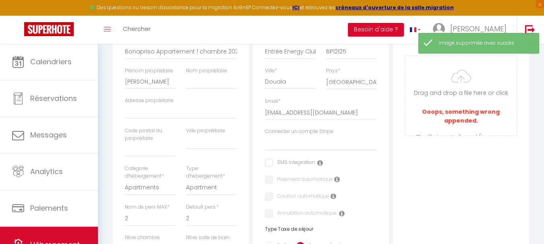
click at [127, 14] on div "🟢 Des questions ou besoin d'assistance pour la migration AirBnB? Connectez-vous…" at bounding box center [272, 214] width 544 height 699
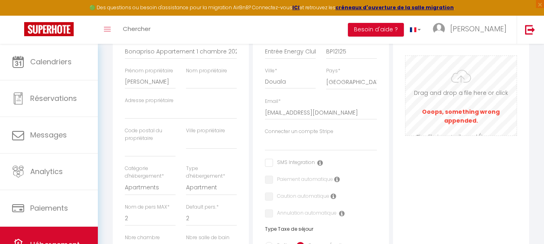
click at [465, 94] on input "Photo" at bounding box center [460, 96] width 111 height 80
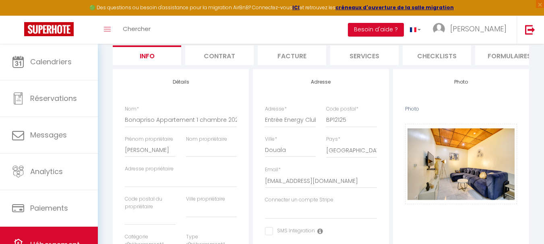
scroll to position [110, 0]
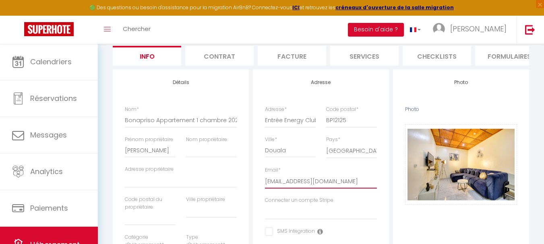
drag, startPoint x: 324, startPoint y: 187, endPoint x: 256, endPoint y: 186, distance: 68.0
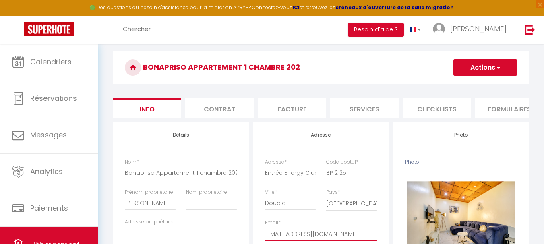
scroll to position [57, 0]
click at [499, 67] on span "button" at bounding box center [497, 68] width 5 height 8
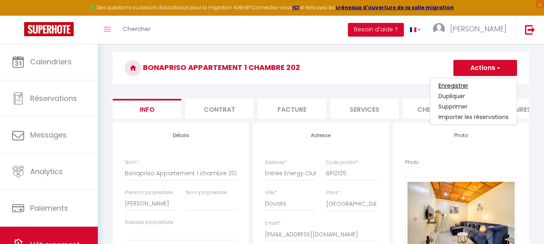
click at [461, 85] on input "Enregistrer" at bounding box center [453, 86] width 30 height 8
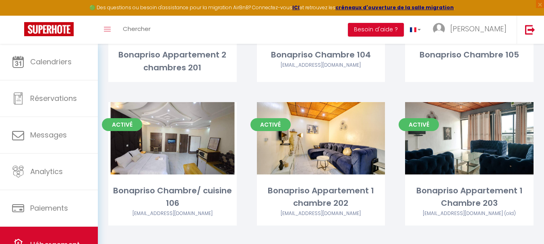
scroll to position [303, 0]
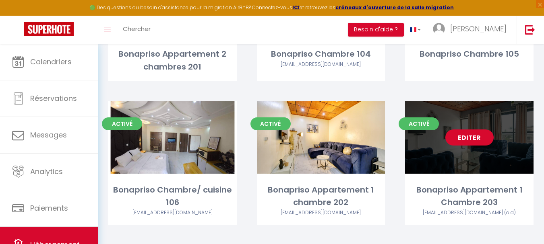
click at [472, 145] on link "Editer" at bounding box center [469, 138] width 48 height 16
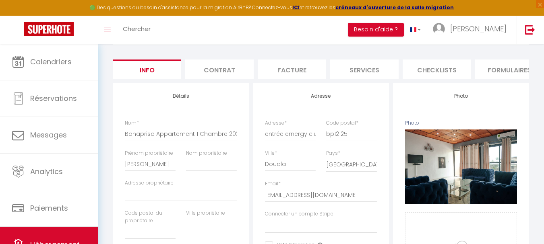
scroll to position [97, 0]
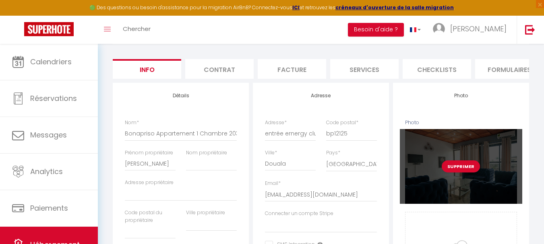
click at [450, 166] on div "Supprimer" at bounding box center [461, 166] width 122 height 74
click at [462, 173] on button "Supprimer" at bounding box center [460, 167] width 38 height 12
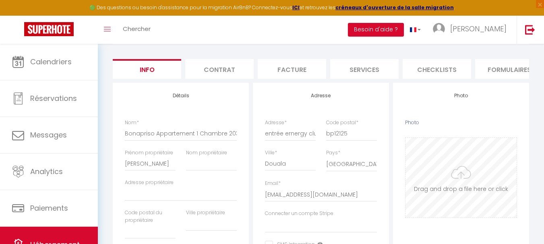
click at [452, 171] on input "Photo" at bounding box center [460, 178] width 111 height 80
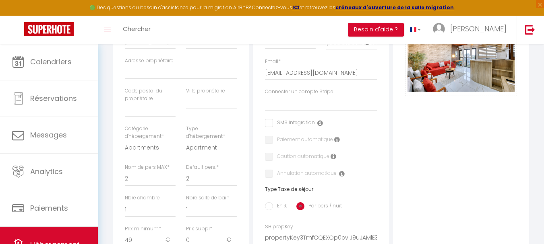
scroll to position [219, 0]
drag, startPoint x: 331, startPoint y: 80, endPoint x: 252, endPoint y: 82, distance: 78.5
click at [252, 82] on div "Adresse Adresse * entrée ernergy club Code postal * bp12125 Ville * Douala Pays…" at bounding box center [321, 232] width 140 height 543
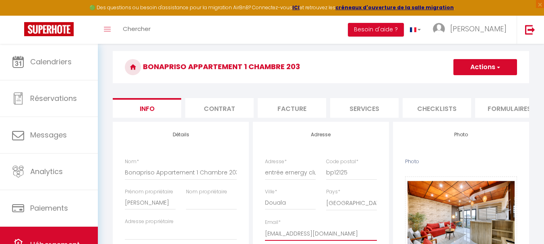
scroll to position [54, 0]
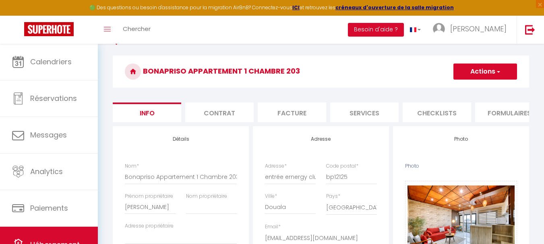
click at [477, 75] on button "Actions" at bounding box center [485, 72] width 64 height 16
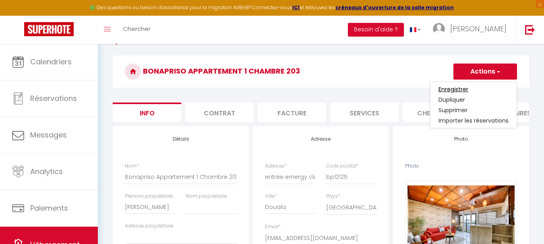
click at [458, 90] on input "Enregistrer" at bounding box center [453, 89] width 30 height 8
click at [441, 91] on input "Enregistrer" at bounding box center [453, 89] width 30 height 8
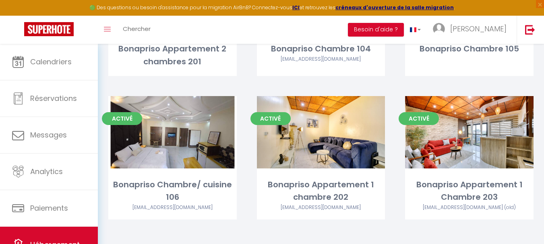
scroll to position [309, 0]
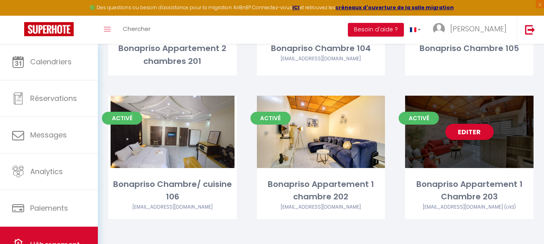
click at [462, 195] on div "Bonapriso Appartement 1 Chambre 203" at bounding box center [469, 190] width 128 height 25
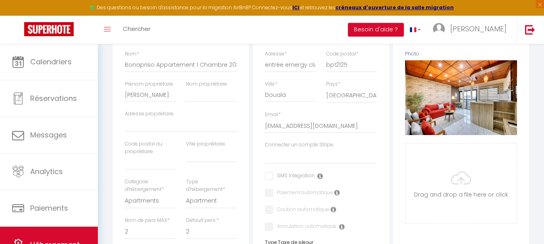
scroll to position [167, 0]
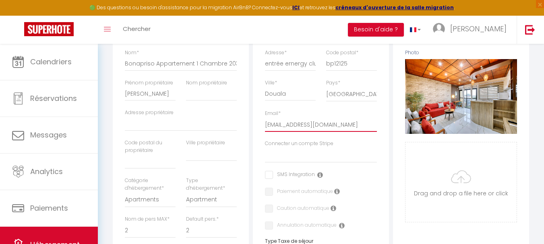
click at [348, 132] on input "[EMAIL_ADDRESS][DOMAIN_NAME]" at bounding box center [321, 125] width 112 height 14
click at [356, 132] on input "[EMAIL_ADDRESS][DOMAIN_NAME]" at bounding box center [321, 125] width 112 height 14
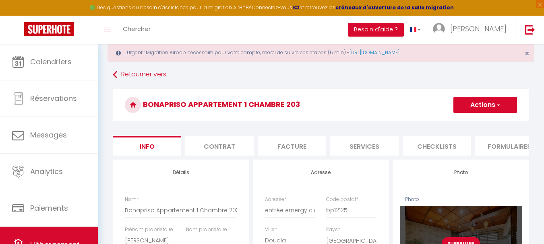
scroll to position [18, 0]
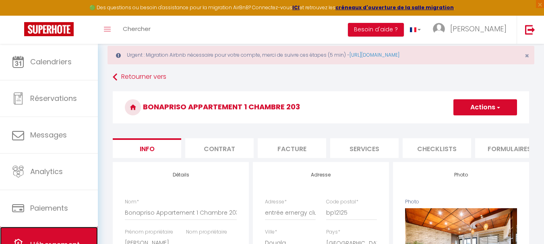
click at [52, 232] on link "Hébergement" at bounding box center [49, 245] width 98 height 36
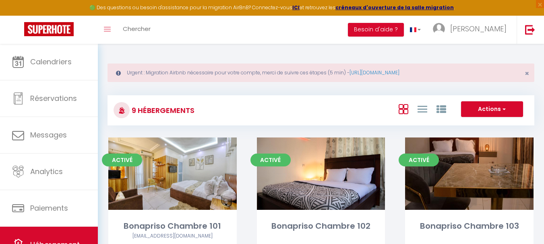
scroll to position [2, 0]
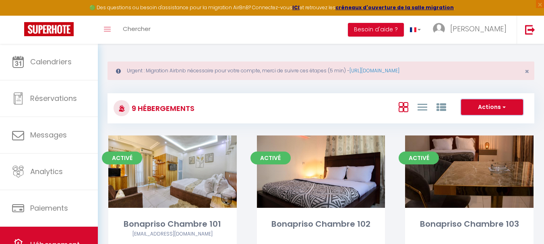
click at [487, 105] on button "Actions" at bounding box center [492, 107] width 62 height 16
click at [343, 93] on div "9 Hébergements Actions Créer un Hébergement Nouveau groupe" at bounding box center [320, 108] width 427 height 30
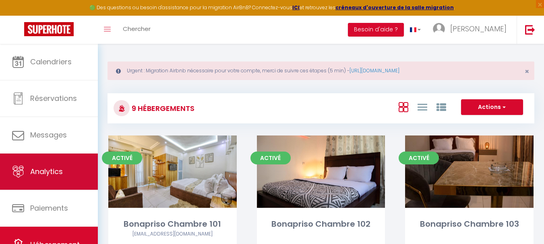
scroll to position [38, 0]
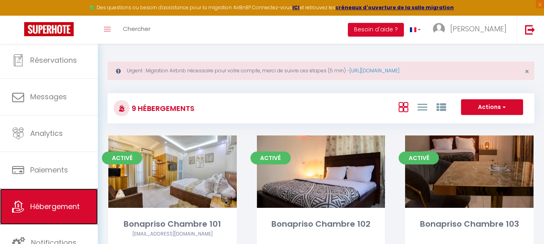
click at [41, 206] on span "Hébergement" at bounding box center [54, 207] width 49 height 10
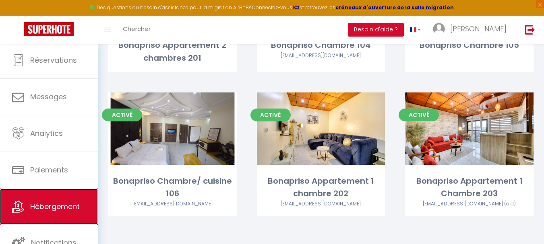
scroll to position [313, 0]
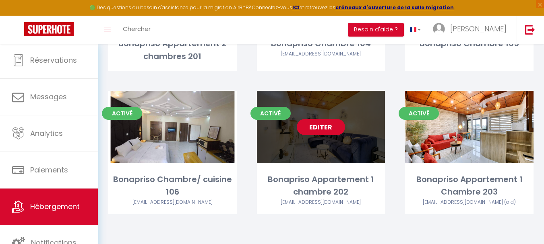
click at [327, 130] on link "Editer" at bounding box center [321, 127] width 48 height 16
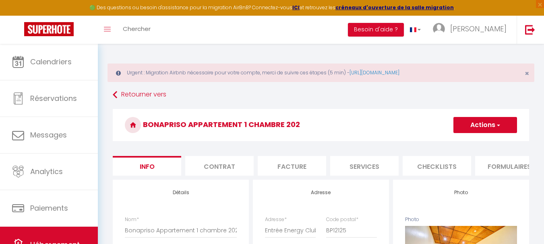
click at [498, 123] on span "button" at bounding box center [497, 125] width 5 height 8
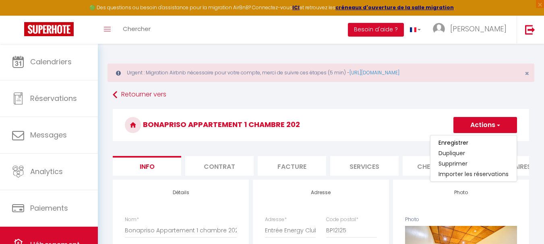
click at [404, 123] on h3 "Bonapriso Appartement 1 chambre 202" at bounding box center [321, 125] width 416 height 32
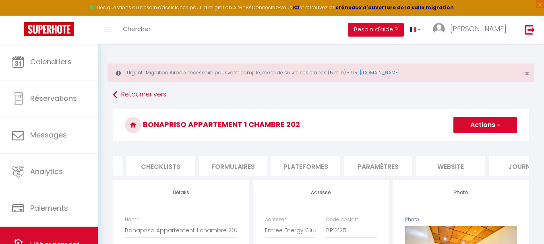
scroll to position [0, 276]
click at [452, 173] on li "website" at bounding box center [450, 166] width 68 height 20
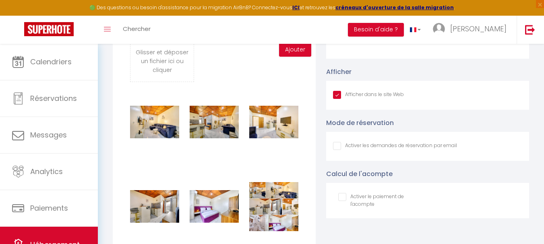
scroll to position [936, 0]
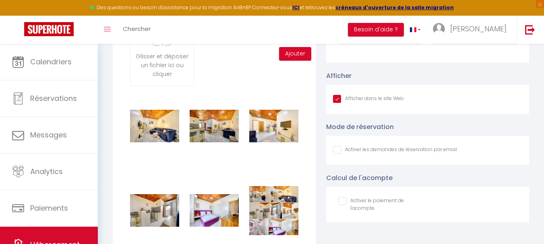
click at [340, 154] on input "Afficher dans le site Web" at bounding box center [395, 150] width 124 height 8
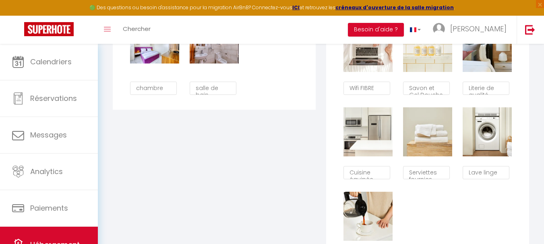
scroll to position [635, 0]
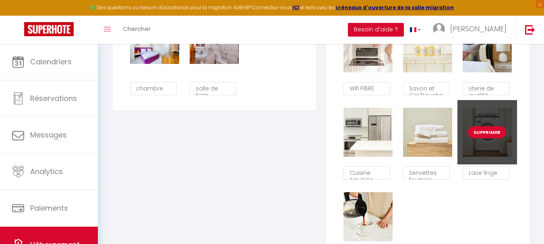
click at [489, 136] on button "Supprimer" at bounding box center [487, 132] width 38 height 12
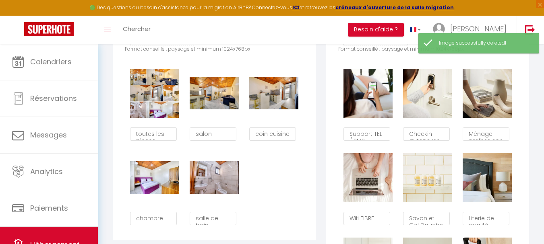
scroll to position [504, 0]
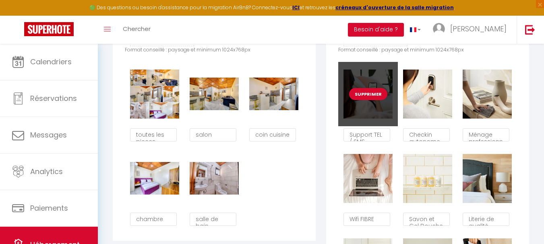
click at [367, 100] on button "Supprimer" at bounding box center [368, 94] width 38 height 12
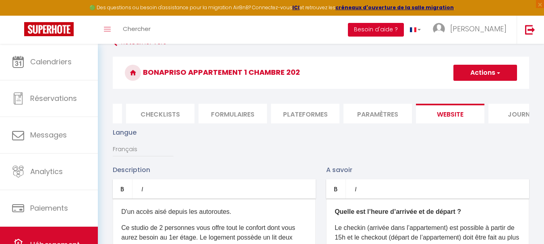
scroll to position [0, 0]
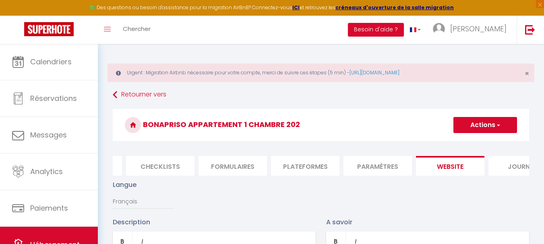
click at [485, 125] on button "Actions" at bounding box center [485, 125] width 64 height 16
click at [483, 141] on input "Enregistrer" at bounding box center [476, 143] width 30 height 8
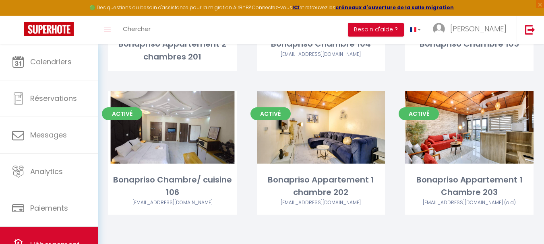
scroll to position [313, 0]
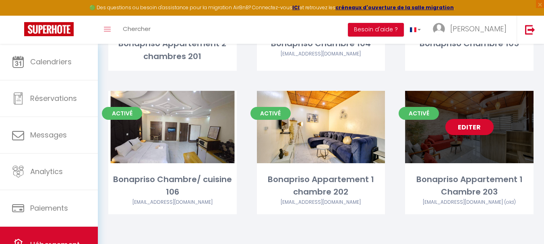
click at [468, 123] on link "Editer" at bounding box center [469, 127] width 48 height 16
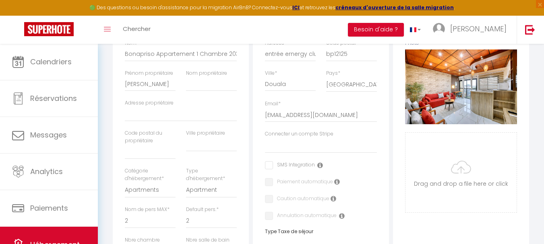
scroll to position [176, 0]
click at [464, 177] on input "Photo" at bounding box center [460, 173] width 111 height 80
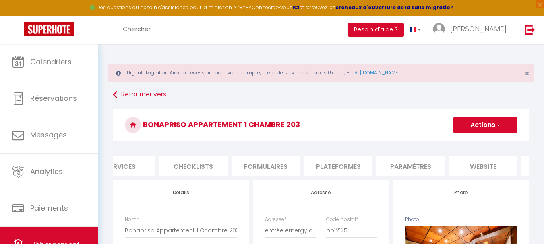
scroll to position [0, 308]
click at [426, 169] on li "website" at bounding box center [418, 166] width 68 height 20
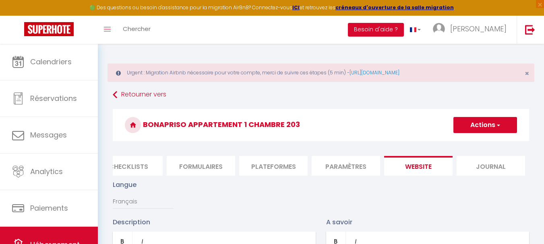
click at [313, 33] on div "Toggle menubar Chercher BUTTON Besoin d'aide ? leslie charlene Paramètres Équipe" at bounding box center [297, 30] width 479 height 28
